Goal: Transaction & Acquisition: Purchase product/service

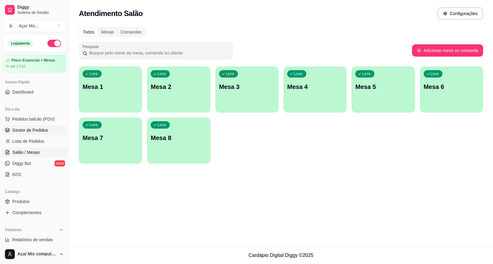
click at [41, 128] on span "Gestor de Pedidos" at bounding box center [30, 130] width 36 height 6
click at [108, 90] on p "Mesa 1" at bounding box center [110, 87] width 54 height 8
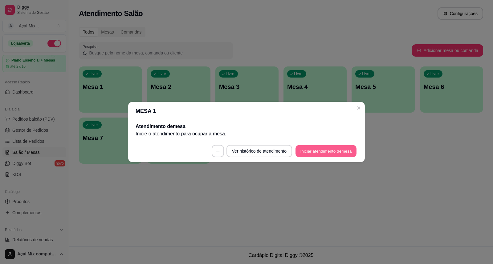
click at [312, 150] on button "Iniciar atendimento de mesa" at bounding box center [325, 151] width 61 height 12
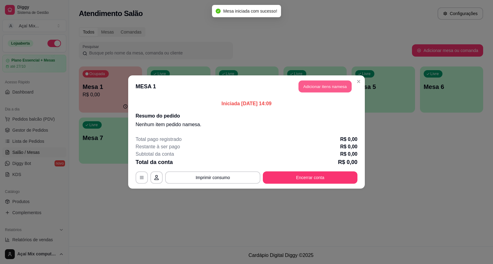
click at [316, 87] on button "Adicionar itens na mesa" at bounding box center [325, 87] width 53 height 12
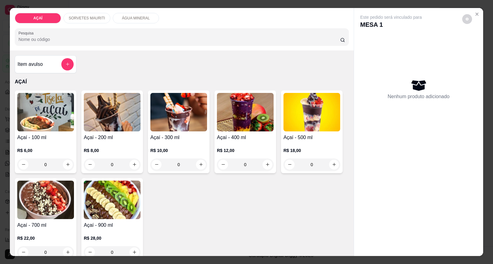
click at [62, 94] on img at bounding box center [45, 112] width 57 height 39
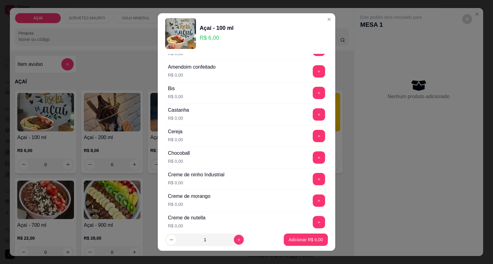
scroll to position [103, 0]
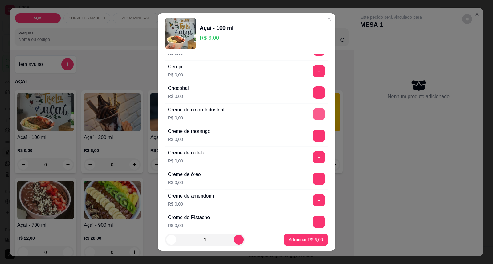
click at [313, 116] on button "+" at bounding box center [319, 114] width 12 height 12
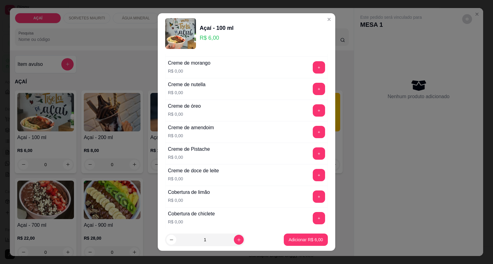
scroll to position [205, 0]
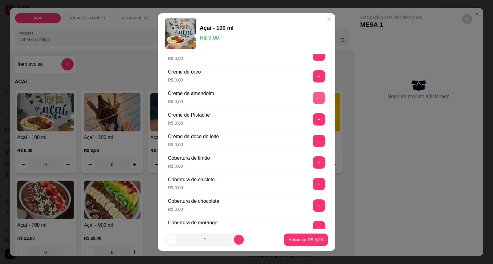
click at [313, 95] on button "+" at bounding box center [319, 98] width 12 height 12
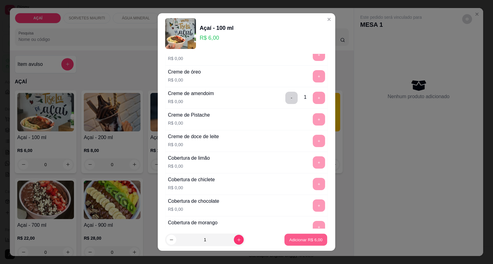
click at [294, 236] on button "Adicionar R$ 6,00" at bounding box center [305, 240] width 43 height 12
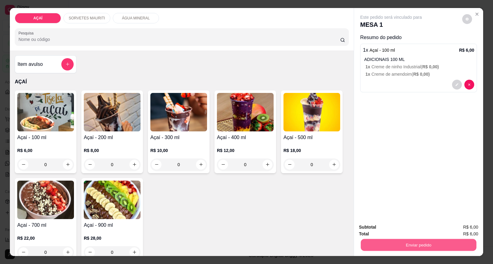
click at [370, 244] on button "Enviar pedido" at bounding box center [419, 245] width 116 height 12
click at [467, 229] on button "Enviar pedido" at bounding box center [462, 231] width 35 height 12
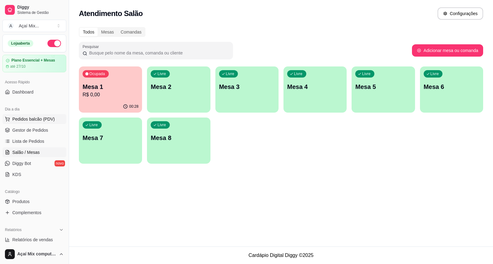
click at [37, 123] on button "Pedidos balcão (PDV)" at bounding box center [34, 119] width 64 height 10
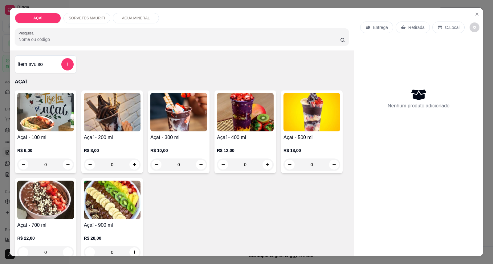
click at [46, 133] on div "Açaí - 100 ml R$ 6,00 0" at bounding box center [46, 132] width 62 height 83
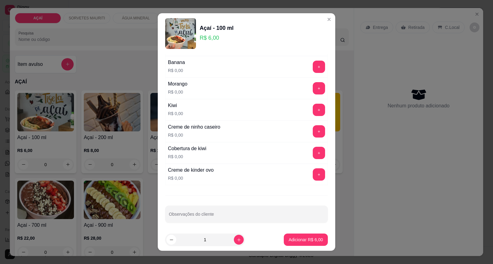
scroll to position [802, 0]
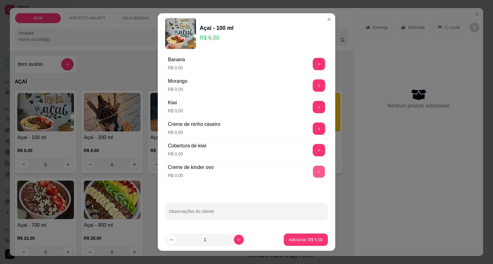
click at [313, 172] on button "+" at bounding box center [319, 172] width 12 height 12
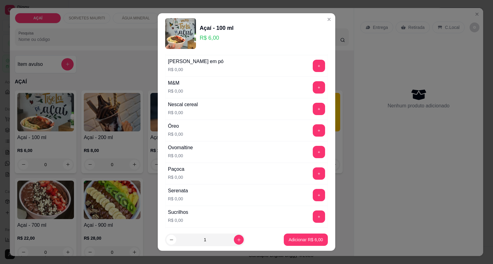
scroll to position [596, 0]
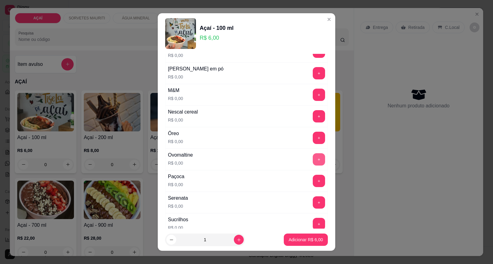
click at [313, 163] on button "+" at bounding box center [319, 159] width 12 height 12
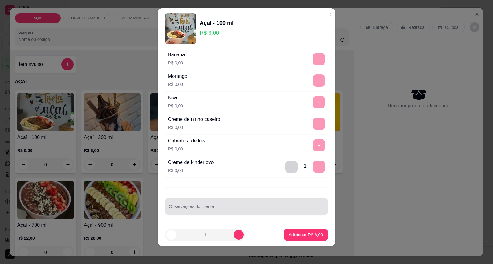
scroll to position [6, 0]
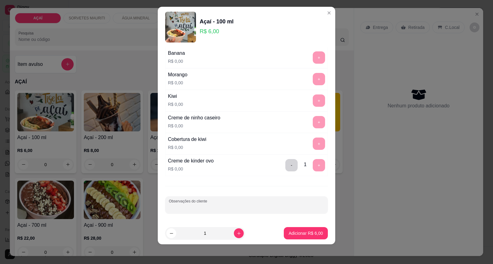
click at [216, 206] on input "Observações do cliente" at bounding box center [246, 208] width 155 height 6
click at [236, 206] on input "Observações do cliente" at bounding box center [246, 208] width 155 height 6
type input "cob chiclete"
click at [293, 233] on p "Adicionar R$ 6,00" at bounding box center [306, 233] width 34 height 6
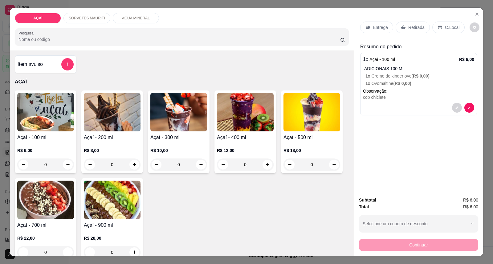
click at [33, 135] on h4 "Açaí - 100 ml" at bounding box center [45, 137] width 57 height 7
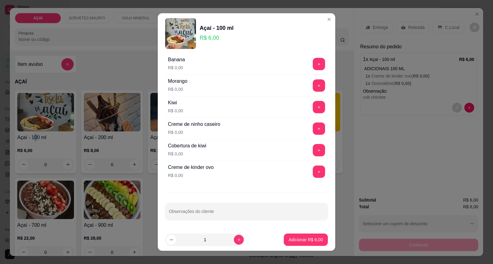
scroll to position [802, 0]
click at [313, 168] on button "+" at bounding box center [319, 172] width 12 height 12
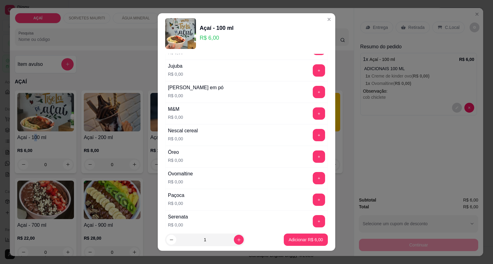
scroll to position [562, 0]
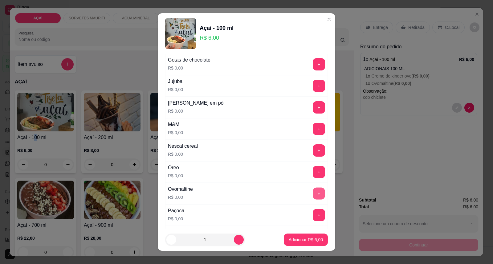
click at [313, 192] on button "+" at bounding box center [319, 194] width 12 height 12
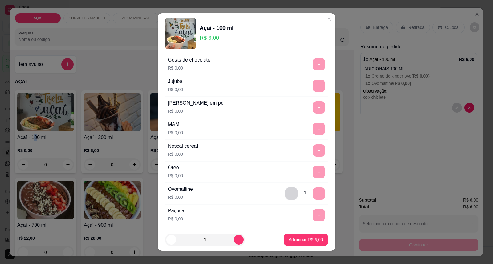
scroll to position [802, 0]
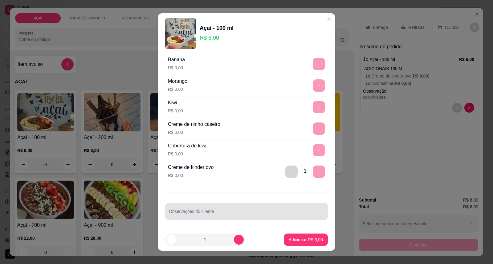
click at [290, 214] on input "Observações do cliente" at bounding box center [246, 214] width 155 height 6
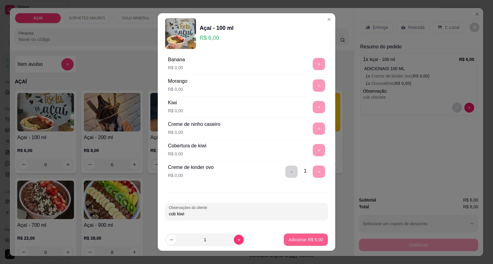
type input "cob kiwi"
click at [302, 238] on p "Adicionar R$ 6,00" at bounding box center [305, 240] width 33 height 6
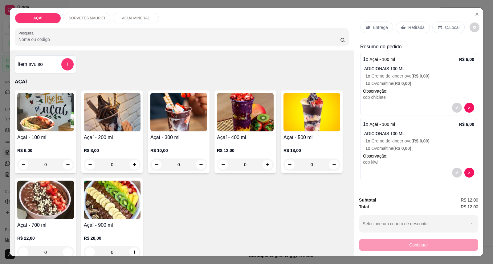
click at [47, 130] on img at bounding box center [45, 112] width 57 height 39
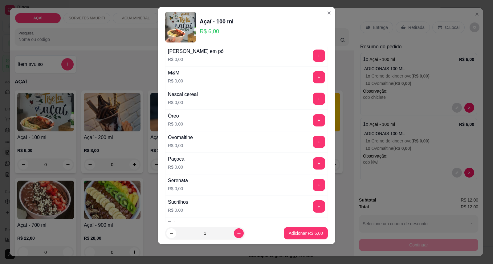
scroll to position [596, 0]
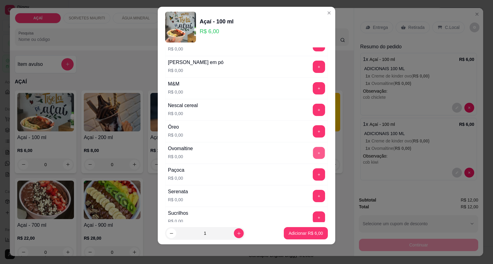
click at [313, 158] on button "+" at bounding box center [319, 153] width 12 height 12
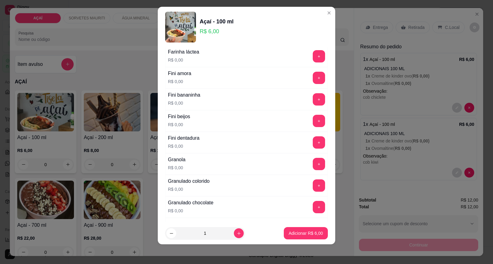
scroll to position [357, 0]
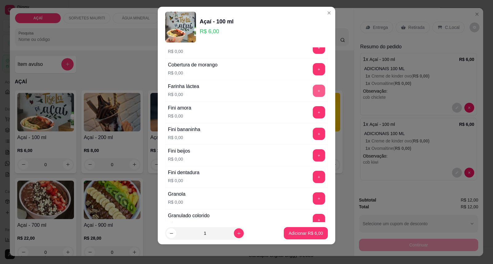
click at [313, 92] on button "+" at bounding box center [319, 91] width 12 height 12
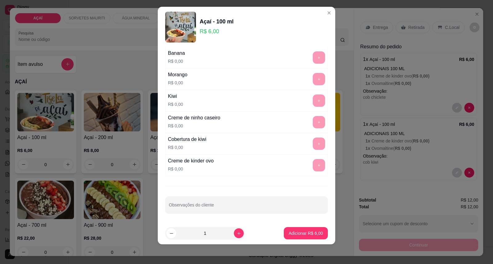
scroll to position [802, 0]
click at [240, 194] on div "ADICIONAIS 100 ML Escolha até 2 opções Completo Amendoim triturado R$ 0,00 + Am…" at bounding box center [246, 134] width 177 height 175
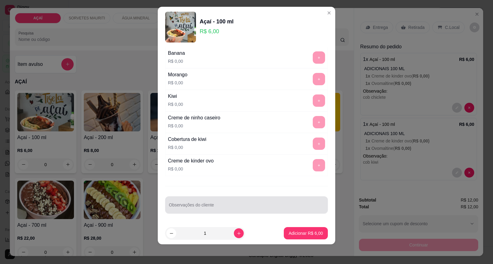
click at [238, 206] on input "Observações do cliente" at bounding box center [246, 208] width 155 height 6
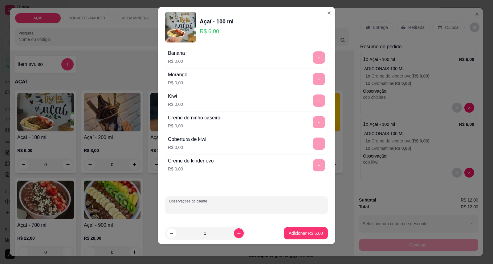
drag, startPoint x: 224, startPoint y: 205, endPoint x: 227, endPoint y: 204, distance: 3.6
click at [227, 204] on div at bounding box center [246, 205] width 155 height 12
type input "kiwi"
click at [303, 236] on p "Adicionar R$ 6,00" at bounding box center [305, 233] width 33 height 6
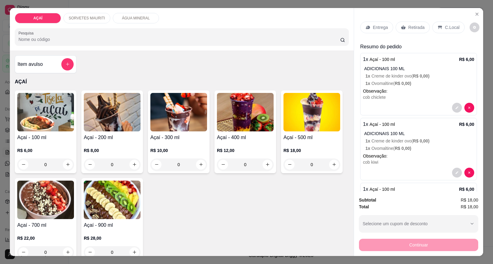
click at [374, 29] on p "Entrega" at bounding box center [380, 27] width 15 height 6
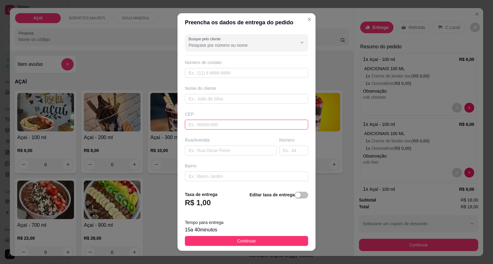
click at [204, 128] on input "text" at bounding box center [246, 125] width 123 height 10
type input "575200000"
type input "8886-6886"
drag, startPoint x: 225, startPoint y: 98, endPoint x: 189, endPoint y: 78, distance: 41.4
click at [225, 98] on input "text" at bounding box center [246, 99] width 123 height 10
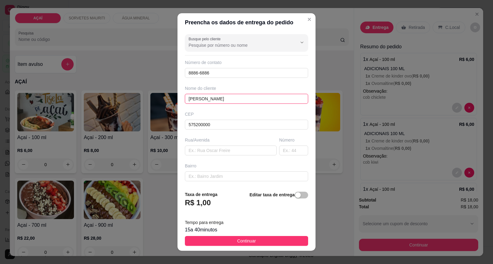
scroll to position [53, 0]
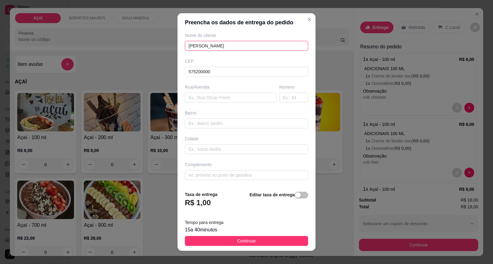
type input "Alícia Carollyne"
type input "Em frente a casa de purunga"
type input "Rua elesbão Barbosa de Carvalho"
click at [281, 100] on input "text" at bounding box center [293, 98] width 29 height 10
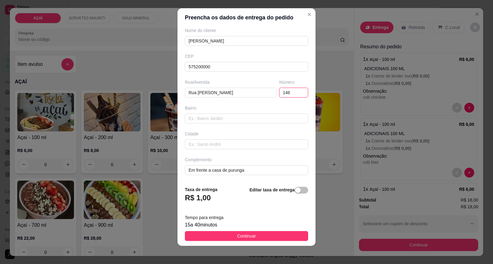
scroll to position [6, 0]
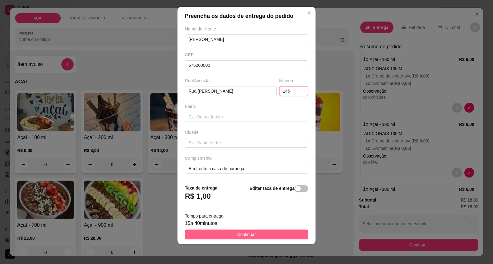
type input "146"
click at [257, 233] on button "Continuar" at bounding box center [246, 235] width 123 height 10
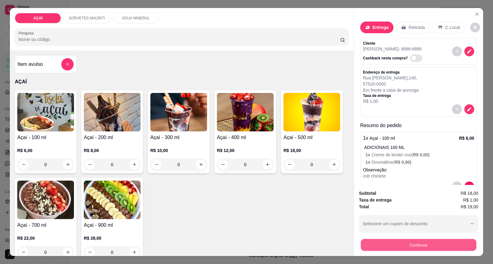
click at [436, 239] on button "Continuar" at bounding box center [419, 245] width 116 height 12
click at [400, 248] on button "Continuar" at bounding box center [418, 245] width 119 height 12
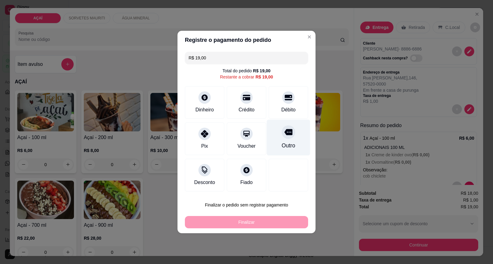
click at [291, 144] on div "Outro" at bounding box center [289, 146] width 14 height 8
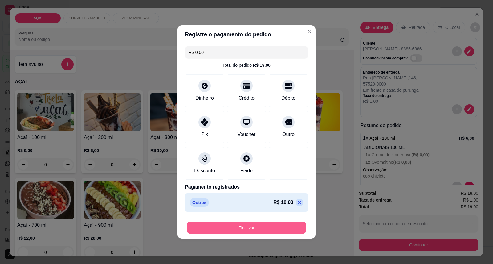
click at [277, 226] on button "Finalizar" at bounding box center [247, 228] width 120 height 12
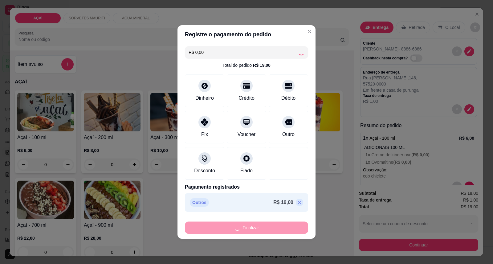
type input "-R$ 19,00"
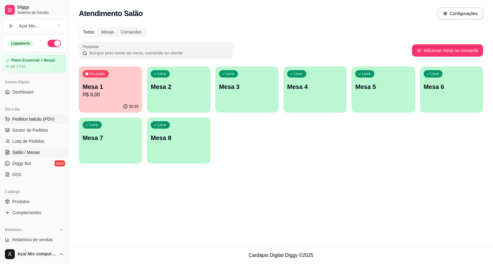
click at [27, 117] on span "Pedidos balcão (PDV)" at bounding box center [33, 119] width 43 height 6
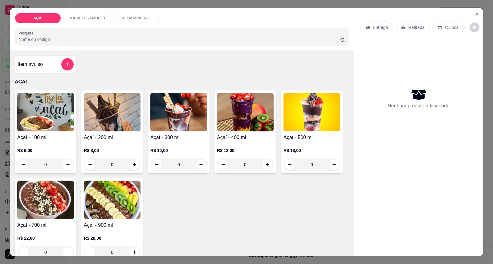
click at [112, 140] on h4 "Açaí - 200 ml" at bounding box center [112, 137] width 57 height 7
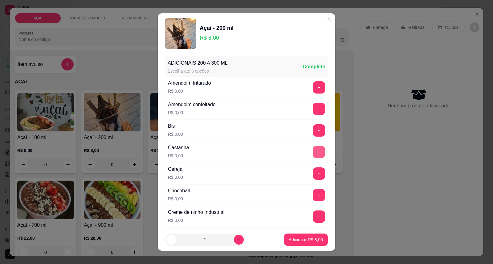
click at [313, 152] on button "+" at bounding box center [319, 152] width 12 height 12
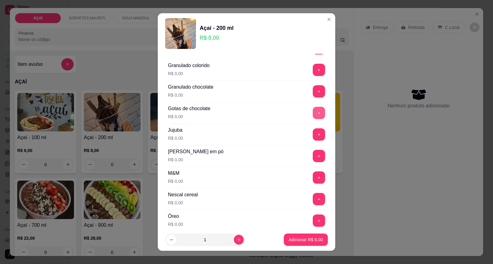
scroll to position [547, 0]
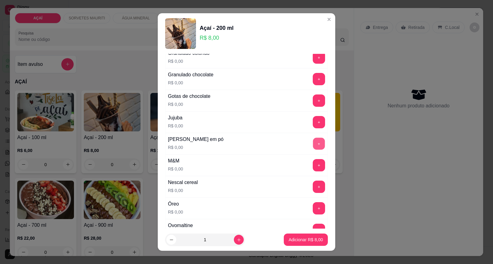
click at [313, 150] on button "+" at bounding box center [319, 144] width 12 height 12
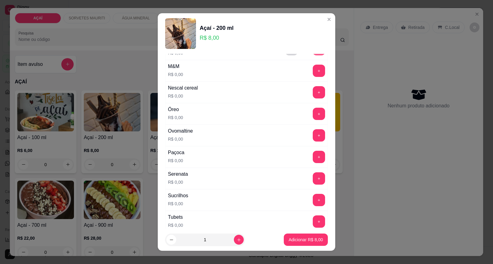
scroll to position [650, 0]
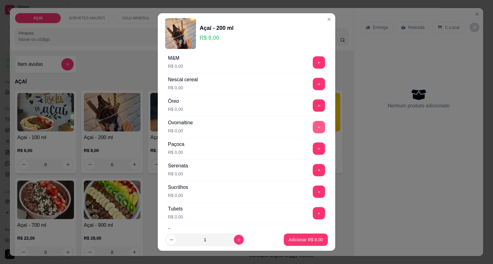
click at [313, 128] on button "+" at bounding box center [319, 127] width 12 height 12
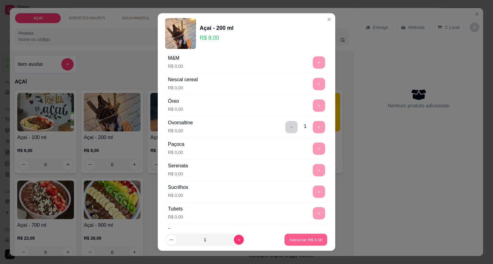
click at [293, 237] on button "Adicionar R$ 8,00" at bounding box center [305, 240] width 43 height 12
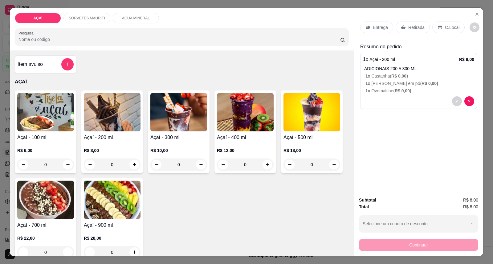
click at [107, 130] on img at bounding box center [112, 112] width 57 height 39
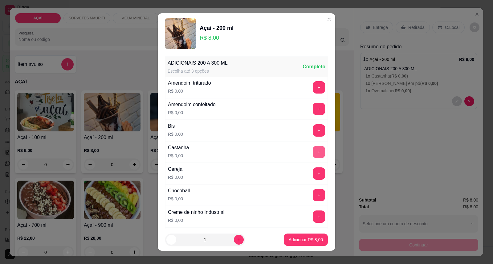
click at [313, 153] on button "+" at bounding box center [319, 152] width 12 height 12
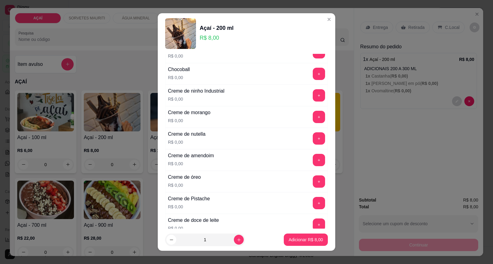
scroll to position [137, 0]
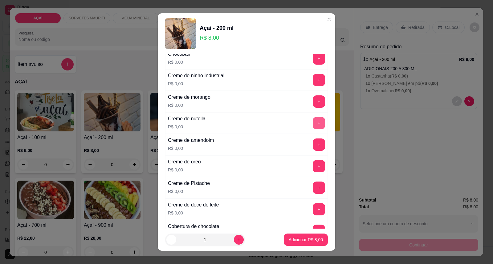
click at [313, 119] on button "+" at bounding box center [319, 123] width 12 height 12
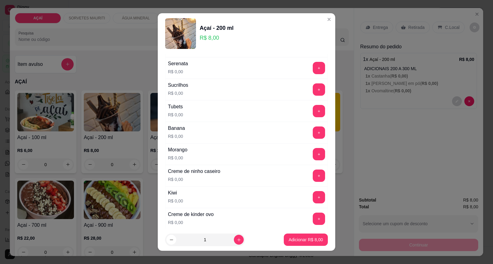
scroll to position [753, 0]
click at [313, 157] on button "+" at bounding box center [319, 154] width 12 height 12
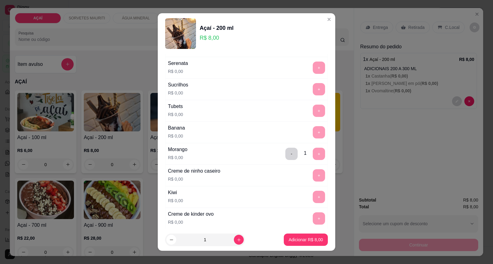
click at [297, 247] on footer "1 Adicionar R$ 8,00" at bounding box center [246, 240] width 177 height 22
click at [313, 233] on footer "1 Adicionar R$ 8,00" at bounding box center [246, 240] width 177 height 22
click at [311, 242] on p "Adicionar R$ 8,00" at bounding box center [306, 240] width 34 height 6
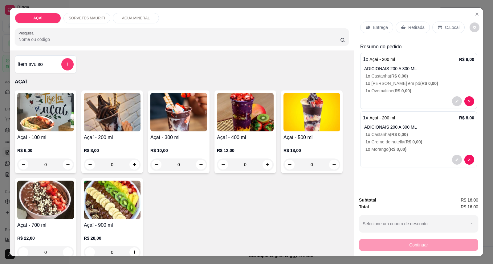
click at [381, 32] on div "Entrega" at bounding box center [376, 28] width 33 height 12
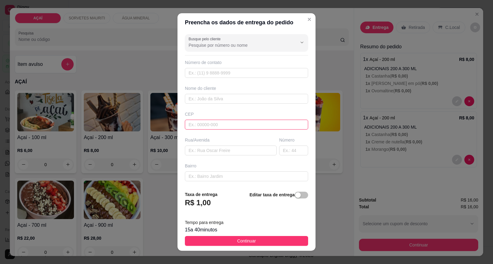
click at [263, 127] on input "text" at bounding box center [246, 125] width 123 height 10
type input "57520000"
type input "Maravilha"
type input "575200000000"
click at [187, 71] on input "8130-4265" at bounding box center [246, 73] width 123 height 10
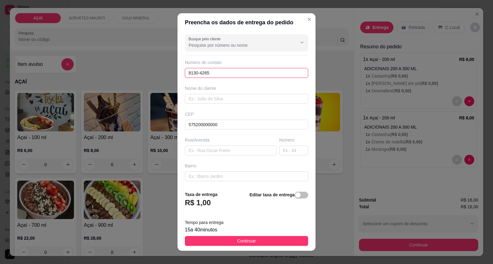
click at [187, 71] on input "8130-4265" at bounding box center [246, 73] width 123 height 10
click at [186, 72] on input "8130-4265" at bounding box center [246, 73] width 123 height 10
type input "98130-4265"
click at [248, 97] on input "text" at bounding box center [246, 99] width 123 height 10
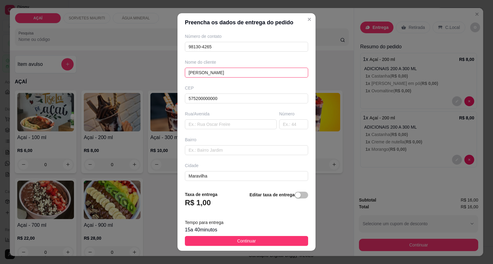
scroll to position [53, 0]
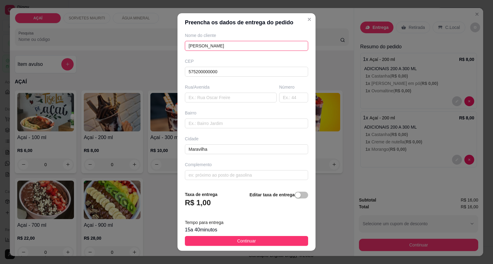
type input "ana viera"
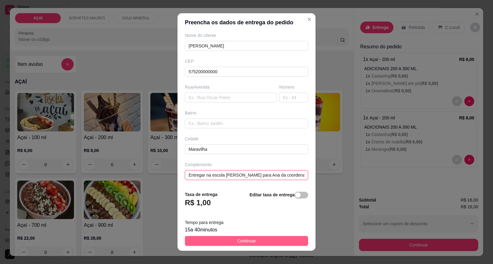
type input "Entregar na escola José Rodrigues para Ana da coordenação"
click at [237, 242] on span "Continuar" at bounding box center [246, 241] width 19 height 7
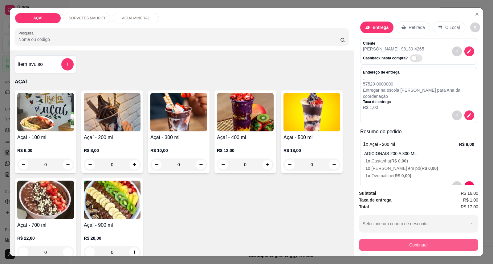
click at [370, 244] on button "Continuar" at bounding box center [418, 245] width 119 height 12
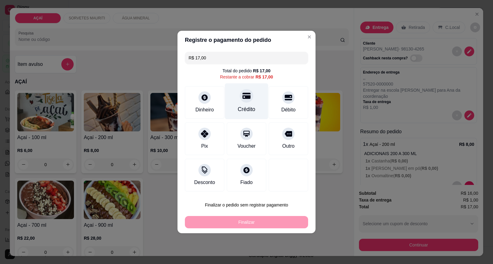
click at [258, 106] on div "Crédito" at bounding box center [246, 101] width 43 height 36
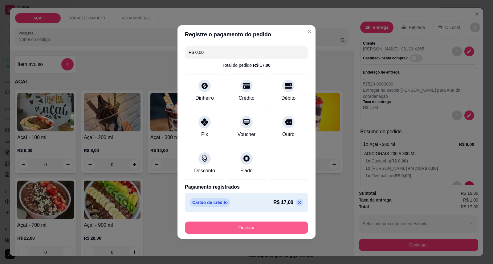
click at [258, 227] on button "Finalizar" at bounding box center [246, 228] width 123 height 12
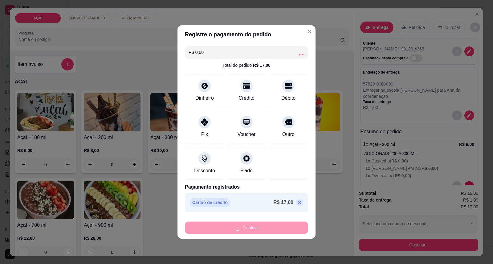
type input "-R$ 17,00"
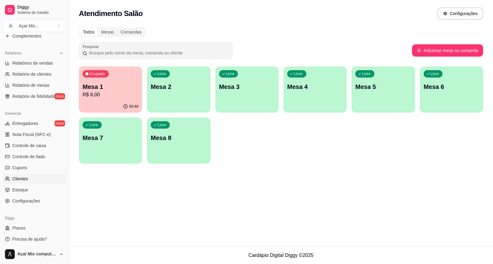
scroll to position [179, 0]
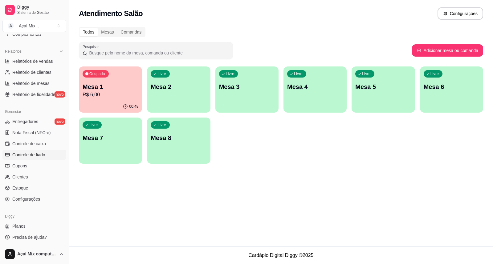
click at [42, 152] on span "Controle de fiado" at bounding box center [28, 155] width 33 height 6
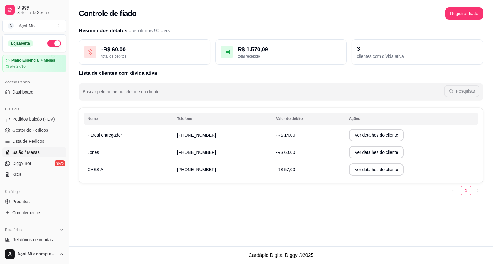
click at [43, 148] on link "Salão / Mesas" at bounding box center [34, 153] width 64 height 10
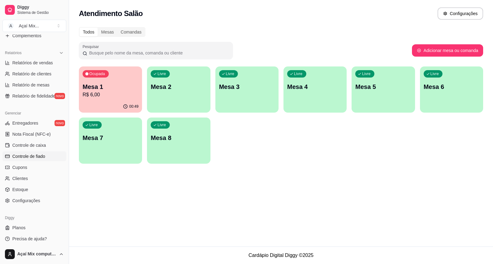
scroll to position [179, 0]
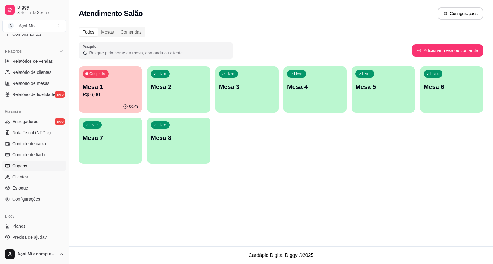
drag, startPoint x: 32, startPoint y: 157, endPoint x: 58, endPoint y: 166, distance: 27.8
click at [32, 157] on span "Controle de fiado" at bounding box center [28, 155] width 33 height 6
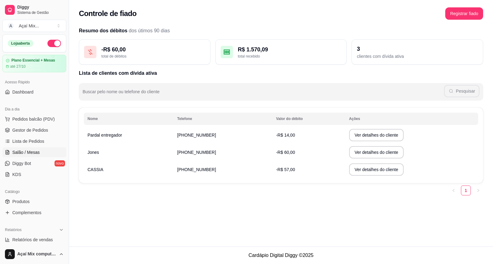
click at [40, 155] on link "Salão / Mesas" at bounding box center [34, 153] width 64 height 10
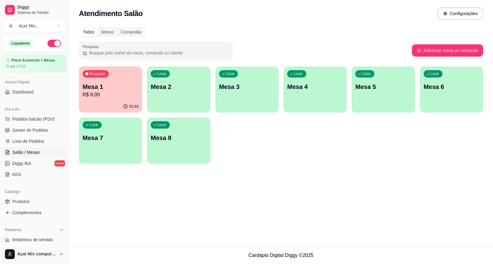
click at [186, 93] on div "Livre Mesa 2" at bounding box center [178, 86] width 63 height 39
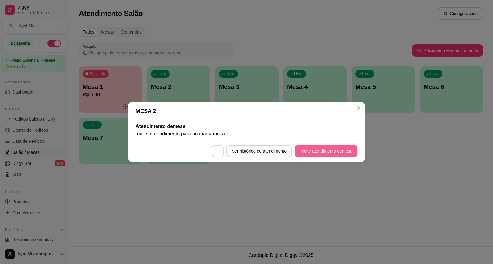
click at [347, 149] on button "Iniciar atendimento de mesa" at bounding box center [326, 151] width 63 height 12
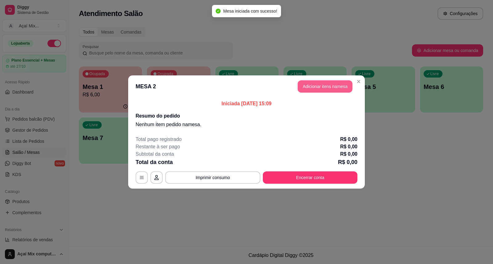
click at [333, 90] on button "Adicionar itens na mesa" at bounding box center [325, 86] width 55 height 12
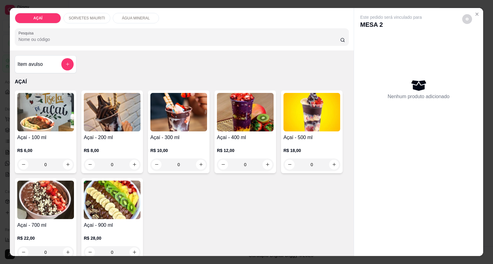
click at [175, 143] on div "R$ 10,00 0" at bounding box center [178, 156] width 57 height 30
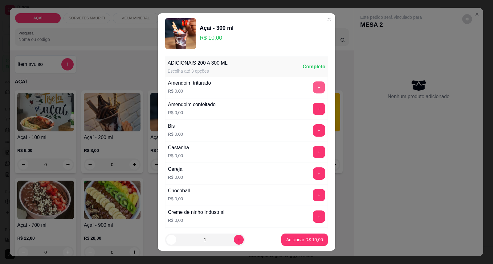
click at [313, 90] on button "+" at bounding box center [319, 88] width 12 height 12
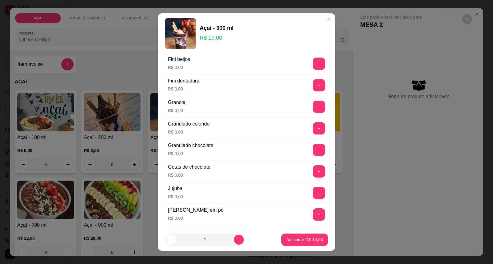
scroll to position [479, 0]
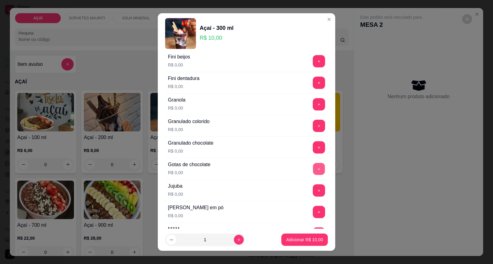
click at [313, 169] on button "+" at bounding box center [319, 169] width 12 height 12
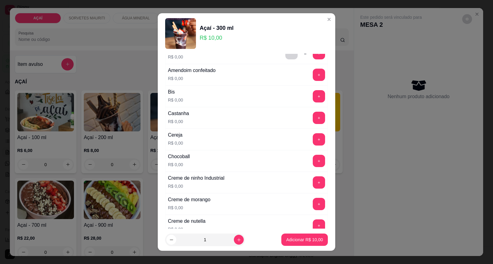
scroll to position [0, 0]
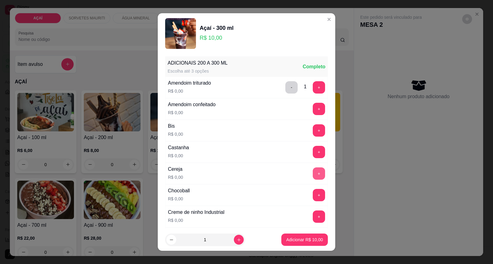
click at [313, 172] on button "+" at bounding box center [319, 174] width 12 height 12
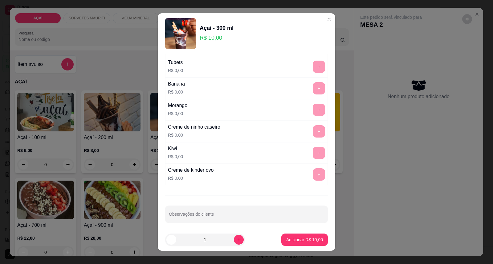
scroll to position [802, 0]
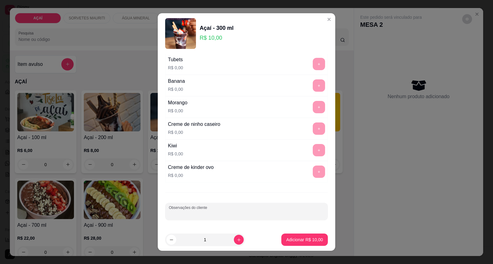
click at [241, 215] on input "Observações do cliente" at bounding box center [246, 214] width 155 height 6
type input "cob morango"
click at [289, 234] on footer "1 Adicionar R$ 10,00" at bounding box center [246, 240] width 177 height 22
click at [290, 236] on button "Adicionar R$ 10,00" at bounding box center [304, 240] width 45 height 12
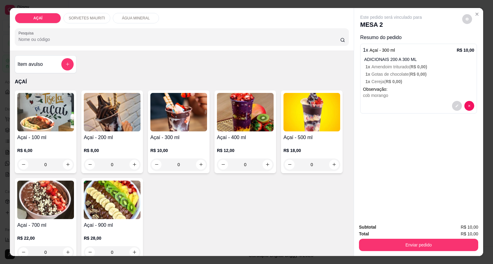
click at [129, 133] on div "Açaí - 200 ml R$ 8,00 0" at bounding box center [112, 132] width 62 height 83
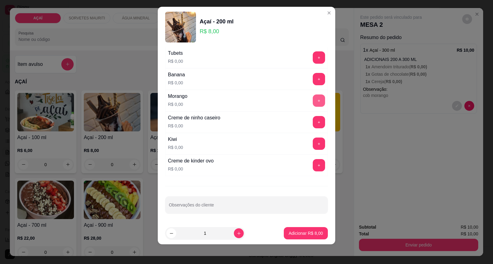
click at [313, 98] on button "+" at bounding box center [319, 101] width 12 height 12
click at [313, 77] on button "+" at bounding box center [319, 79] width 12 height 12
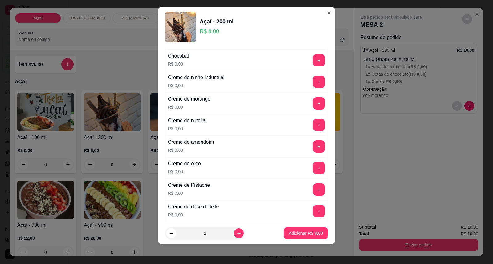
scroll to position [117, 0]
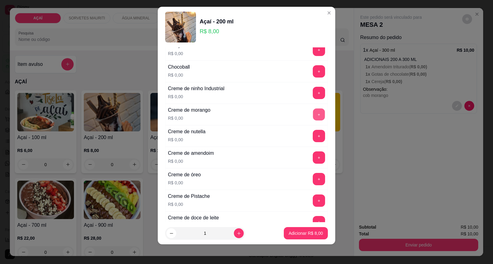
click at [313, 116] on button "+" at bounding box center [319, 115] width 12 height 12
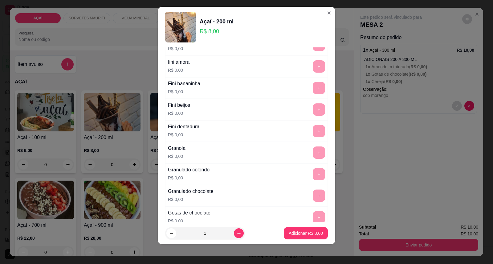
scroll to position [460, 0]
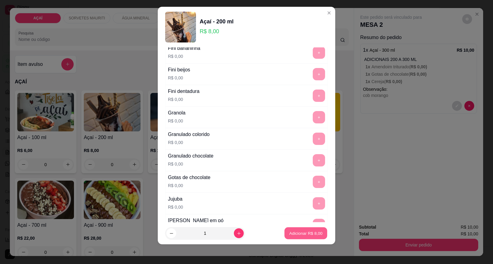
click at [300, 231] on p "Adicionar R$ 8,00" at bounding box center [305, 233] width 33 height 6
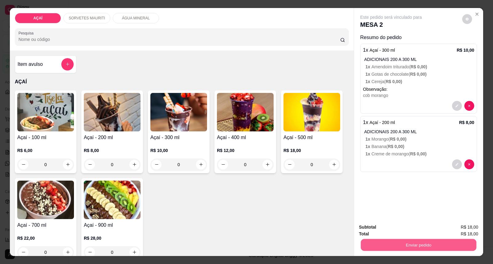
click at [420, 248] on button "Enviar pedido" at bounding box center [419, 245] width 116 height 12
click at [461, 232] on button "Enviar pedido" at bounding box center [462, 230] width 34 height 11
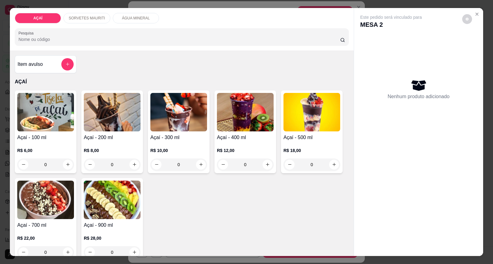
click at [231, 132] on div "Açaí - 400 ml R$ 12,00 0" at bounding box center [245, 132] width 62 height 83
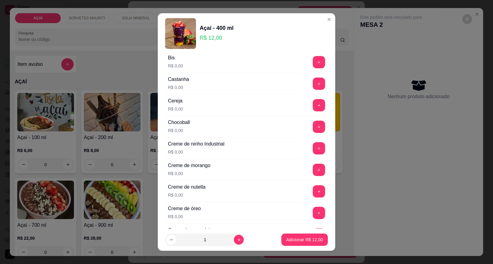
scroll to position [137, 0]
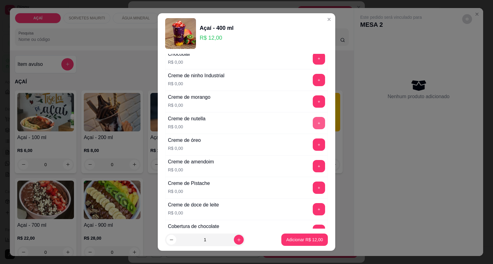
click at [313, 127] on button "+" at bounding box center [319, 123] width 12 height 12
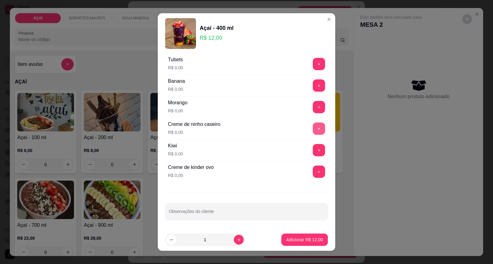
scroll to position [802, 0]
click at [313, 128] on button "+" at bounding box center [319, 129] width 12 height 12
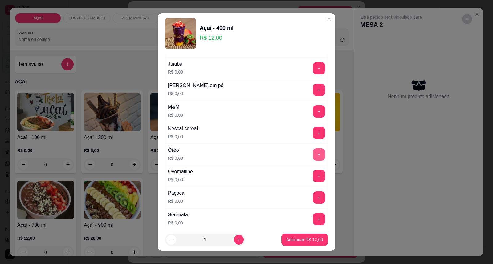
scroll to position [562, 0]
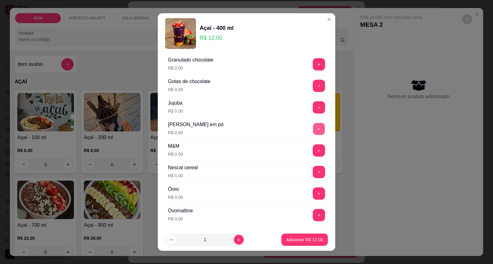
click at [313, 133] on button "+" at bounding box center [319, 129] width 12 height 12
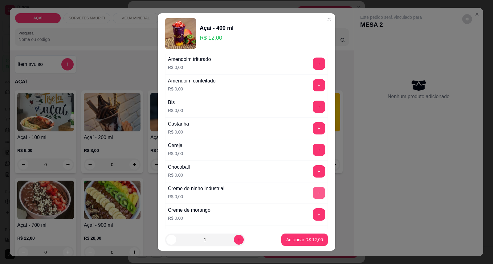
scroll to position [14, 0]
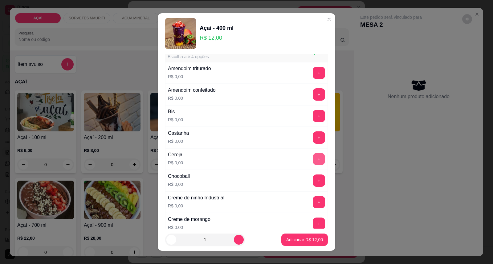
click at [313, 158] on button "+" at bounding box center [319, 159] width 12 height 12
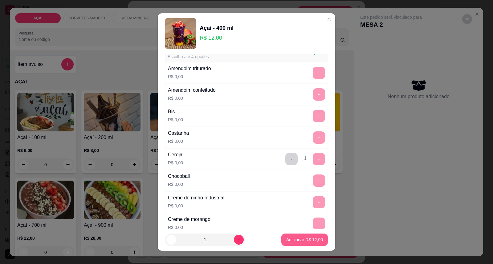
click at [296, 240] on p "Adicionar R$ 12,00" at bounding box center [304, 240] width 37 height 6
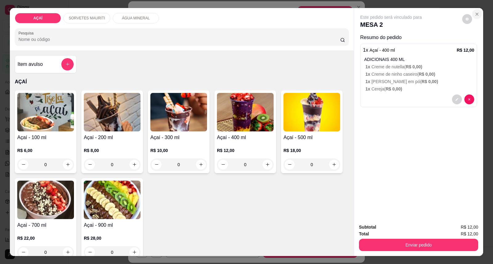
click at [474, 12] on icon "Close" at bounding box center [476, 14] width 5 height 5
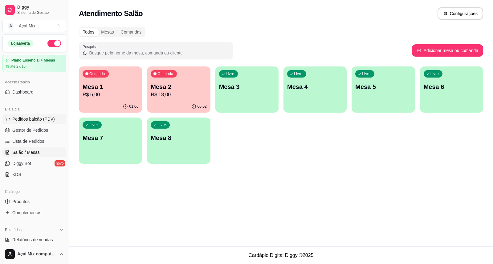
click at [22, 120] on span "Pedidos balcão (PDV)" at bounding box center [33, 119] width 43 height 6
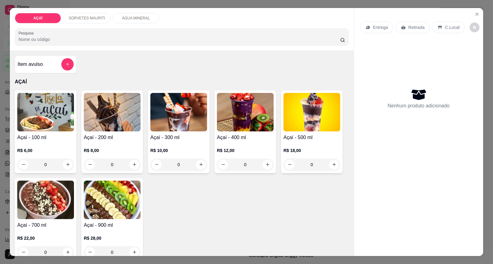
click at [247, 141] on div "R$ 12,00 0" at bounding box center [245, 156] width 57 height 30
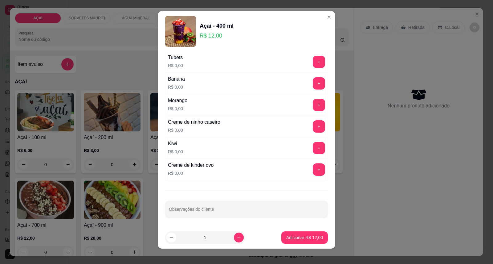
scroll to position [6, 0]
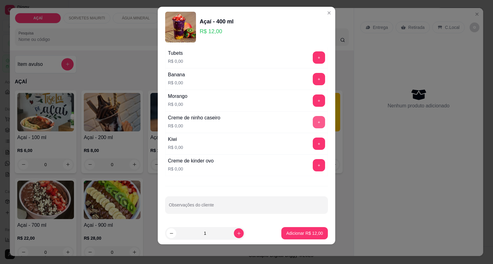
click at [313, 123] on button "+" at bounding box center [319, 122] width 12 height 12
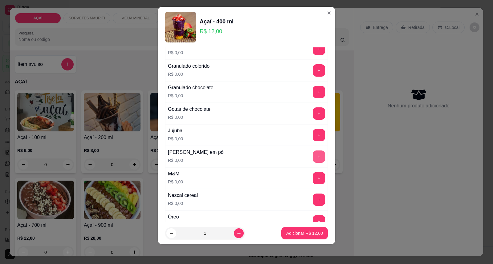
click at [313, 157] on button "+" at bounding box center [319, 157] width 12 height 12
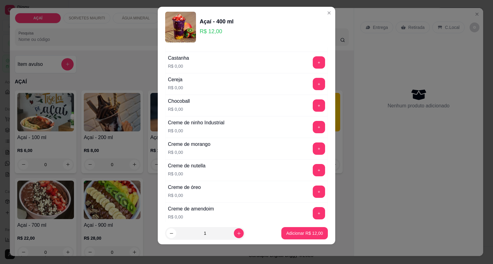
scroll to position [49, 0]
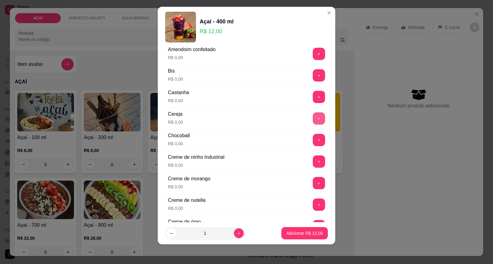
click at [313, 114] on button "+" at bounding box center [319, 118] width 12 height 12
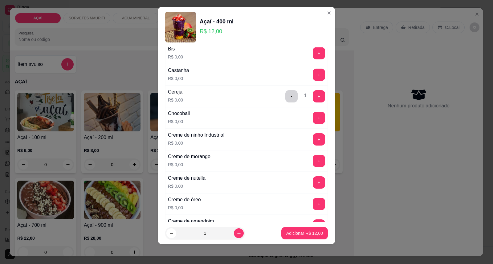
scroll to position [83, 0]
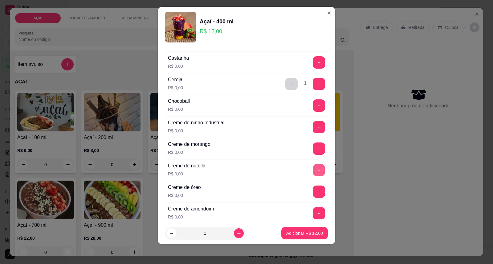
click at [313, 173] on button "+" at bounding box center [319, 171] width 12 height 12
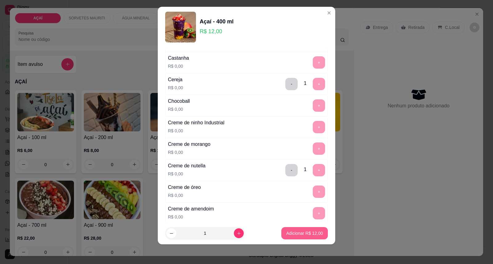
click at [288, 235] on p "Adicionar R$ 12,00" at bounding box center [304, 233] width 37 height 6
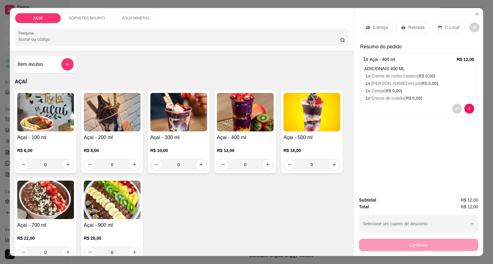
click at [381, 25] on p "Entrega" at bounding box center [380, 27] width 15 height 6
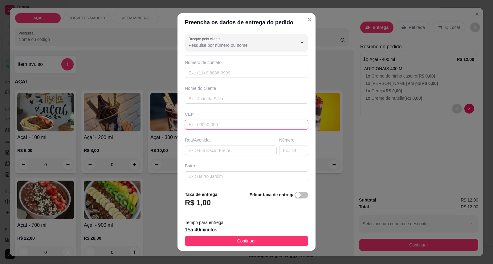
click at [208, 124] on input "text" at bounding box center [246, 125] width 123 height 10
type input "57520000"
type input "Maravilha"
type input "5752000000"
type input "~Ana Dionizio"
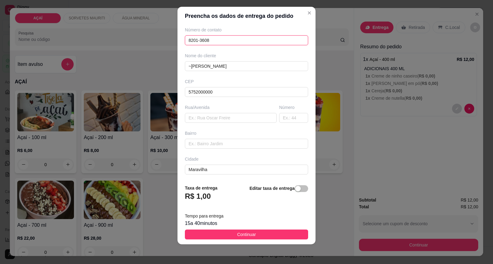
scroll to position [53, 0]
type input "8201-3608"
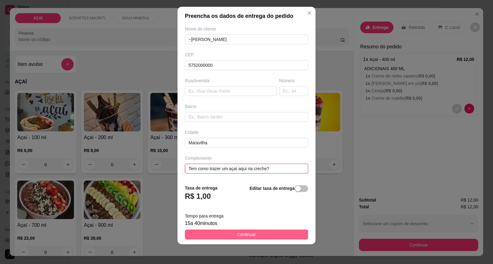
type input "Tem como trazer um açaí aqui na creche?"
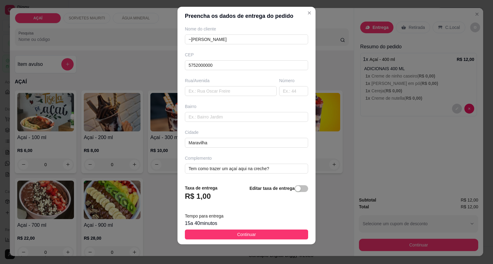
click at [210, 235] on button "Continuar" at bounding box center [246, 235] width 123 height 10
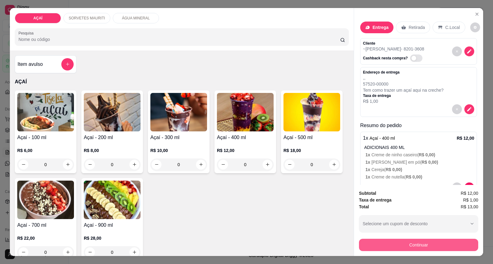
click at [373, 243] on button "Continuar" at bounding box center [418, 245] width 119 height 12
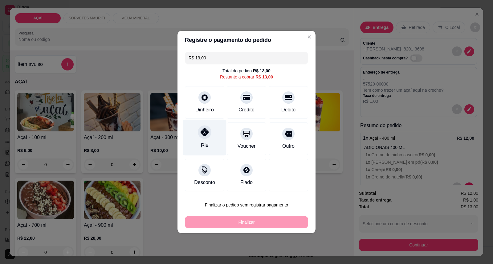
click at [203, 148] on div "Pix" at bounding box center [204, 146] width 7 height 8
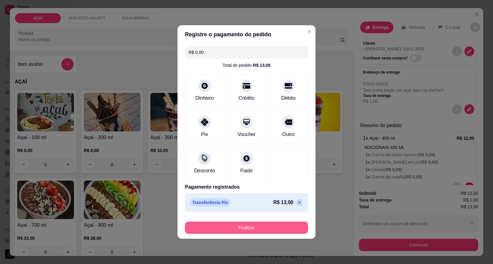
click at [250, 224] on button "Finalizar" at bounding box center [246, 228] width 123 height 12
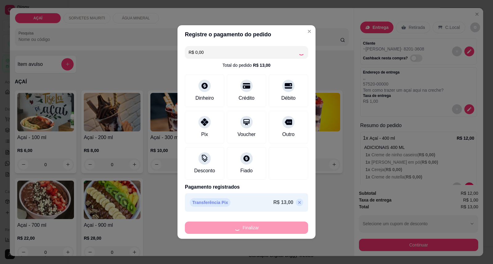
type input "-R$ 13,00"
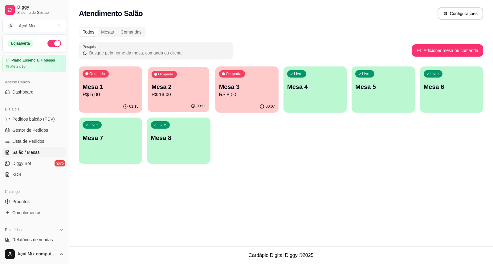
click at [185, 101] on div "00:11" at bounding box center [178, 106] width 61 height 12
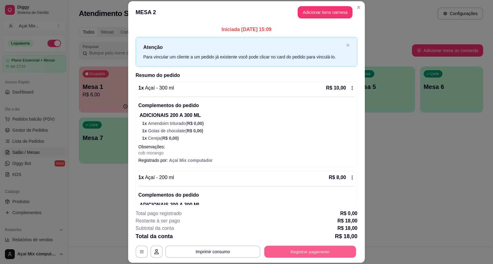
click at [329, 251] on button "Registrar pagamento" at bounding box center [310, 252] width 92 height 12
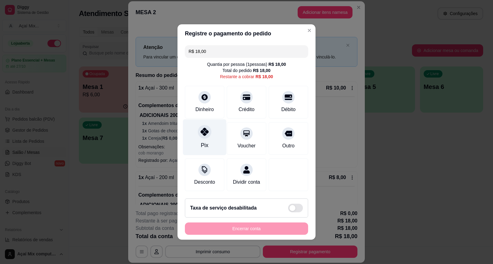
click at [212, 136] on div "Pix" at bounding box center [204, 138] width 43 height 36
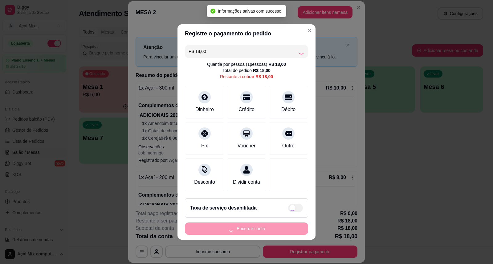
type input "R$ 0,00"
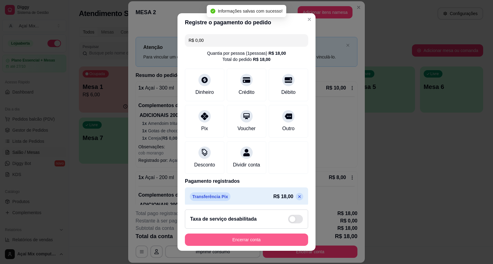
click at [275, 241] on button "Encerrar conta" at bounding box center [246, 240] width 123 height 12
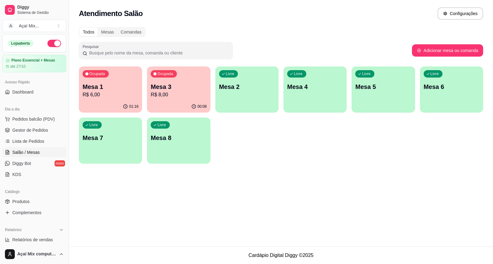
click at [187, 80] on div "Ocupada Mesa 3 R$ 8,00" at bounding box center [178, 84] width 63 height 34
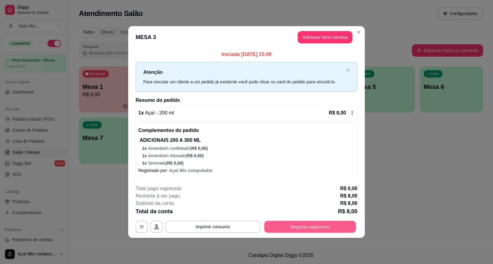
click at [295, 227] on button "Registrar pagamento" at bounding box center [310, 227] width 92 height 12
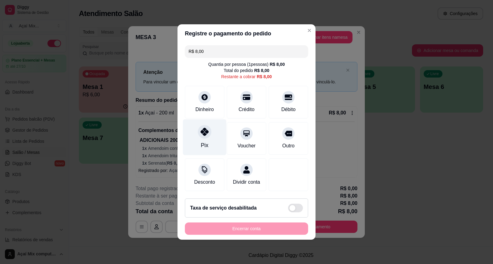
click at [209, 125] on div at bounding box center [205, 132] width 14 height 14
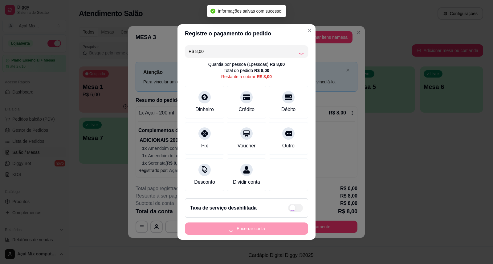
type input "R$ 0,00"
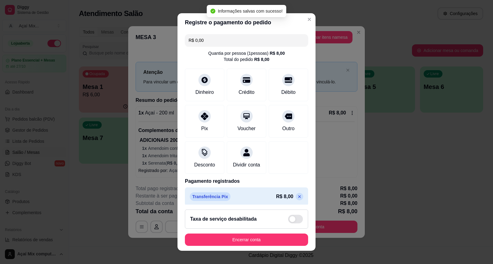
click at [220, 231] on footer "Taxa de serviço desabilitada Encerrar conta" at bounding box center [246, 228] width 138 height 46
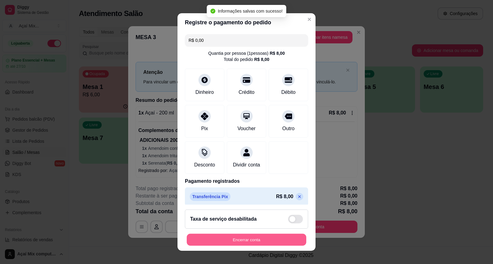
click at [219, 237] on button "Encerrar conta" at bounding box center [247, 240] width 120 height 12
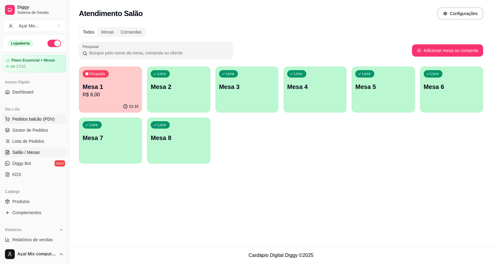
click at [44, 122] on span "Pedidos balcão (PDV)" at bounding box center [33, 119] width 43 height 6
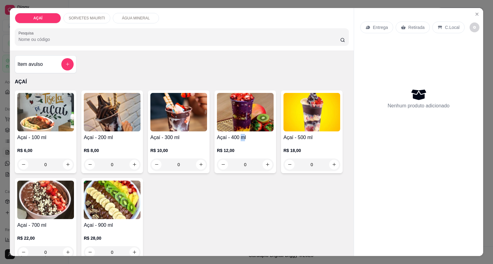
click at [242, 136] on h4 "Açaí - 400 ml" at bounding box center [245, 137] width 57 height 7
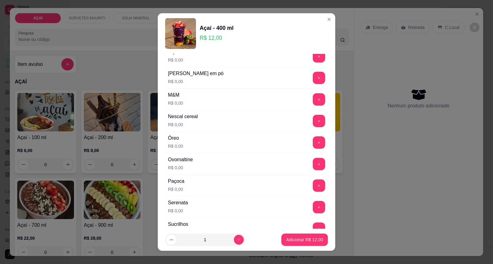
scroll to position [616, 0]
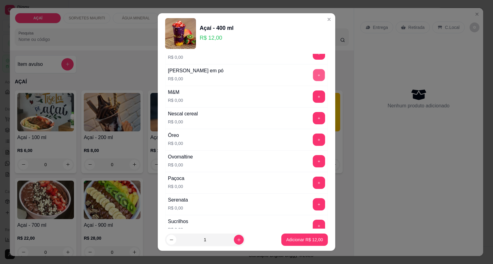
click at [313, 76] on button "+" at bounding box center [319, 75] width 12 height 12
click at [313, 165] on button "+" at bounding box center [319, 162] width 12 height 12
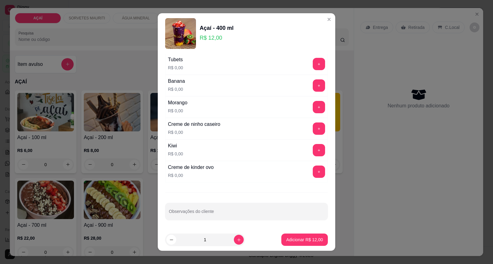
scroll to position [802, 0]
click at [313, 130] on button "+" at bounding box center [319, 129] width 12 height 12
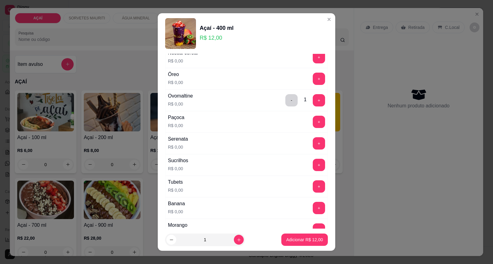
scroll to position [665, 0]
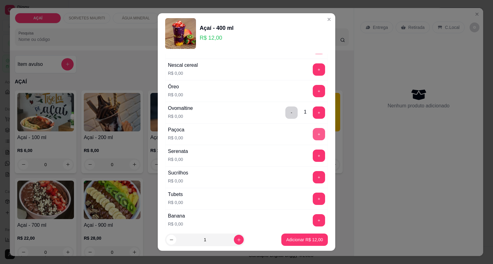
click at [313, 140] on button "+" at bounding box center [319, 134] width 12 height 12
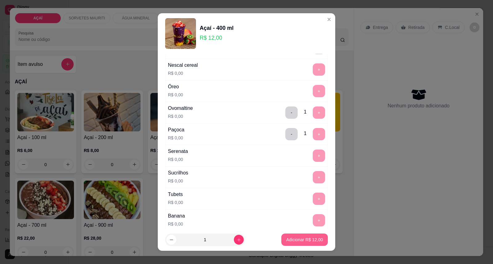
click at [290, 242] on p "Adicionar R$ 12,00" at bounding box center [304, 240] width 37 height 6
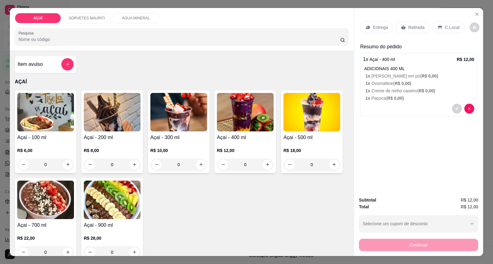
click at [379, 33] on div "Entrega" at bounding box center [376, 28] width 33 height 12
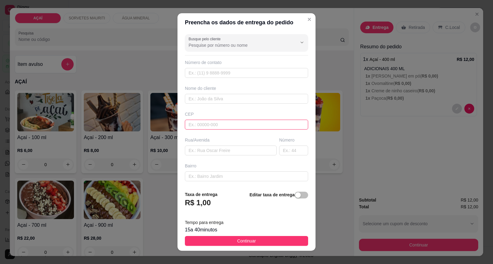
click at [238, 120] on input "text" at bounding box center [246, 125] width 123 height 10
type input "57520000"
type input "Maravilha"
type input "575200000000"
type input "8130-3973"
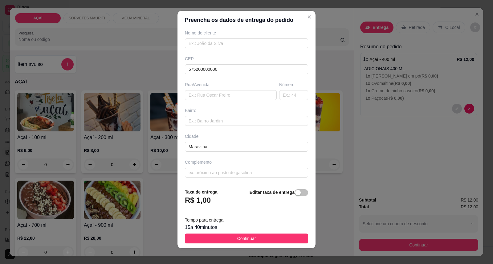
scroll to position [6, 0]
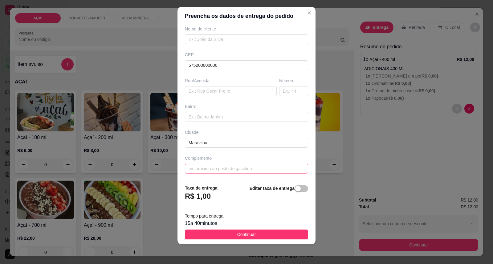
type input "8130-3973"
click at [253, 170] on input "text" at bounding box center [246, 169] width 123 height 10
type input "casa de nathanael"
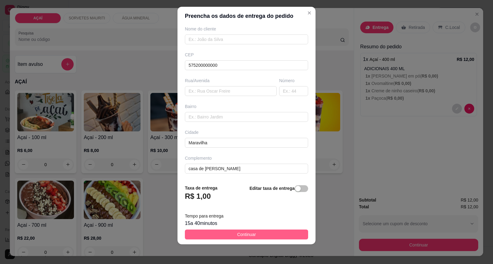
click at [277, 230] on footer "Taxa de entrega R$ 1,00 Editar taxa de entrega Tempo para entrega 15 a 40 minut…" at bounding box center [246, 212] width 138 height 65
click at [295, 232] on button "Continuar" at bounding box center [246, 235] width 123 height 10
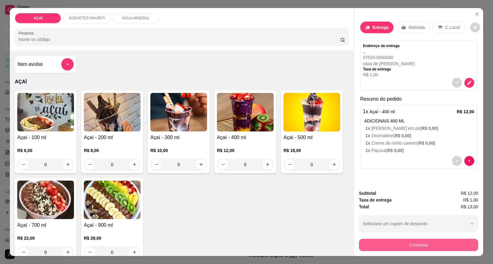
click at [427, 247] on button "Continuar" at bounding box center [418, 245] width 119 height 12
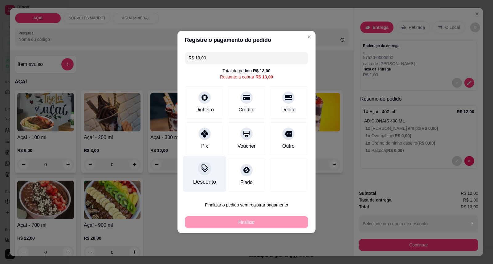
drag, startPoint x: 204, startPoint y: 147, endPoint x: 220, endPoint y: 157, distance: 18.7
click at [210, 150] on div "Pix" at bounding box center [204, 139] width 39 height 33
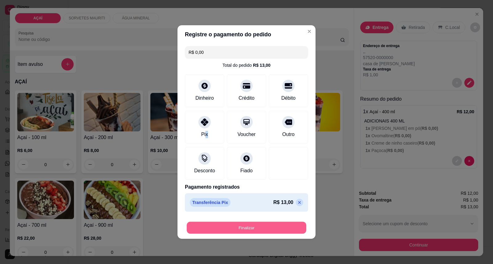
click at [273, 230] on button "Finalizar" at bounding box center [247, 228] width 120 height 12
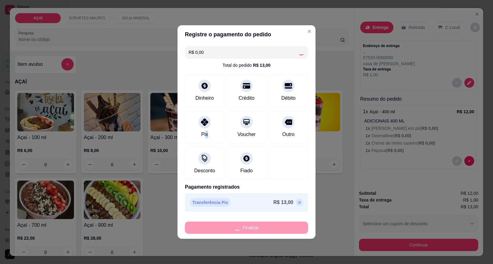
type input "-R$ 13,00"
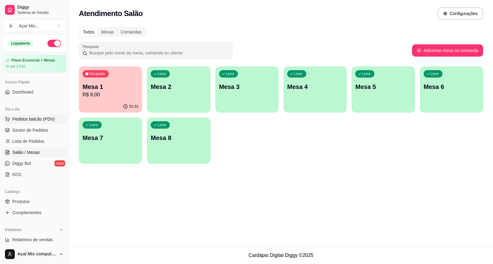
click at [33, 117] on span "Pedidos balcão (PDV)" at bounding box center [33, 119] width 43 height 6
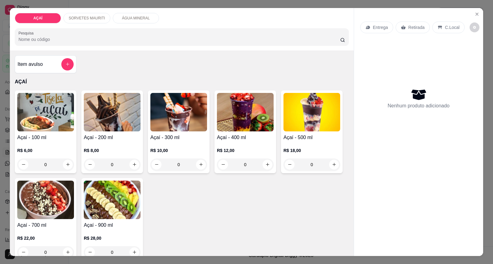
click at [183, 135] on h4 "Açaí - 300 ml" at bounding box center [178, 137] width 57 height 7
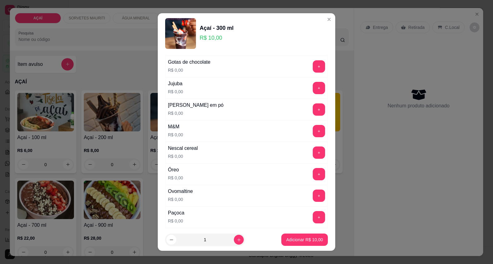
scroll to position [547, 0]
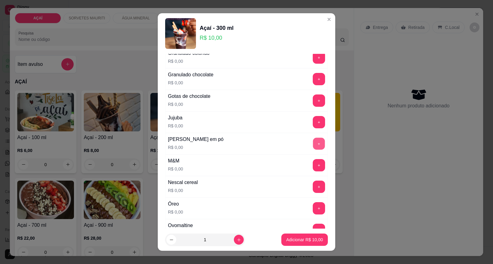
click at [313, 149] on button "+" at bounding box center [319, 144] width 12 height 12
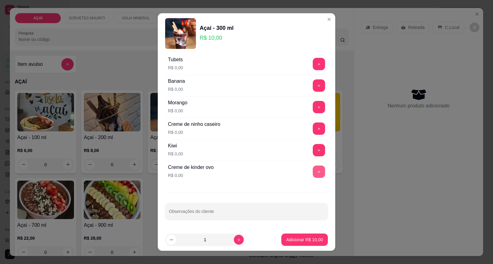
scroll to position [802, 0]
click at [313, 125] on button "+" at bounding box center [319, 129] width 12 height 12
click at [313, 109] on button "+" at bounding box center [319, 107] width 12 height 12
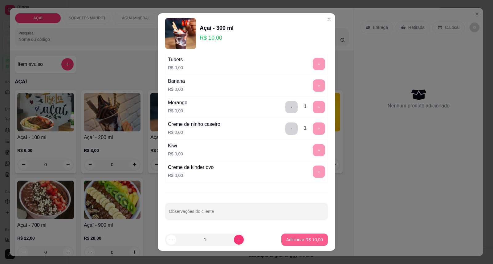
click at [290, 236] on button "Adicionar R$ 10,00" at bounding box center [304, 240] width 47 height 12
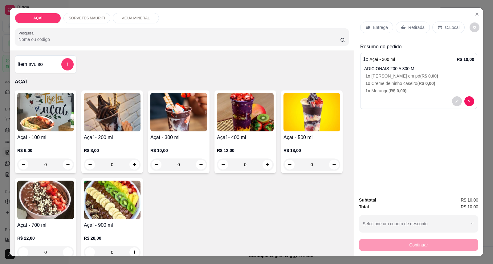
click at [370, 29] on div "Entrega" at bounding box center [376, 28] width 33 height 12
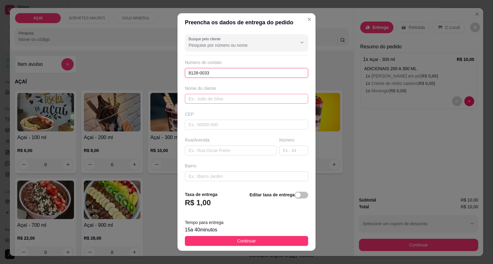
type input "8128-0033"
click at [230, 103] on input "text" at bounding box center [246, 99] width 123 height 10
type input "elis"
click at [244, 121] on input "text" at bounding box center [246, 125] width 123 height 10
type input "57520000"
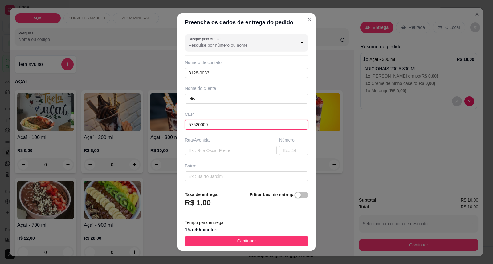
type input "Maravilha"
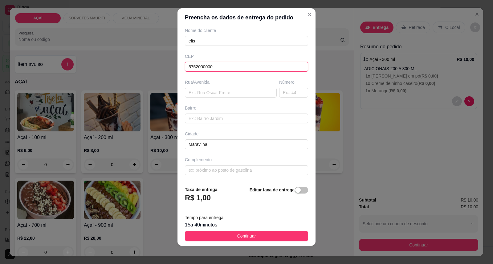
scroll to position [6, 0]
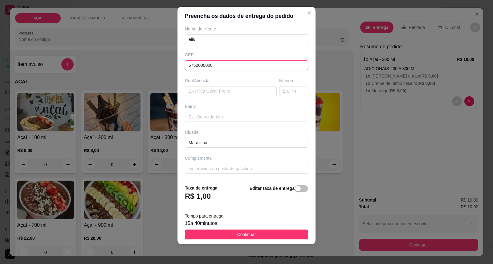
type input "5752000000"
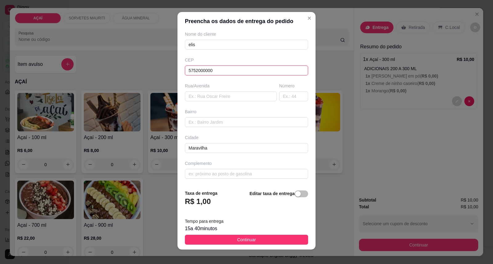
scroll to position [0, 0]
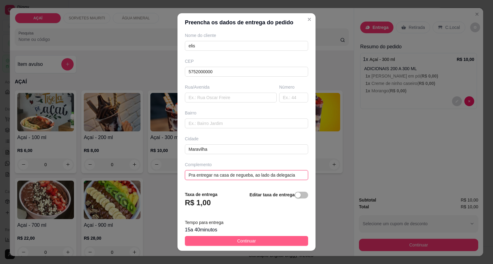
type input "Pra entregar na casa de negueba, ao lado da delegacia"
click at [258, 239] on button "Continuar" at bounding box center [246, 241] width 123 height 10
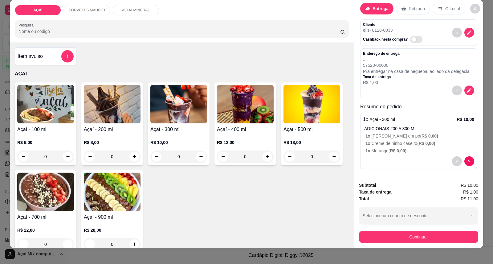
scroll to position [11, 0]
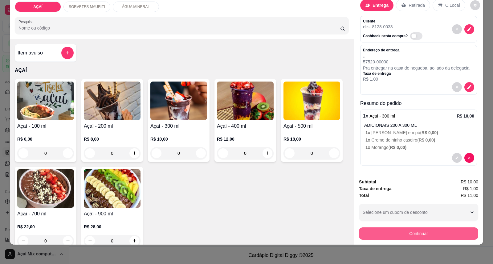
click at [428, 239] on button "Continuar" at bounding box center [418, 234] width 119 height 12
click at [426, 236] on button "Continuar" at bounding box center [419, 234] width 116 height 12
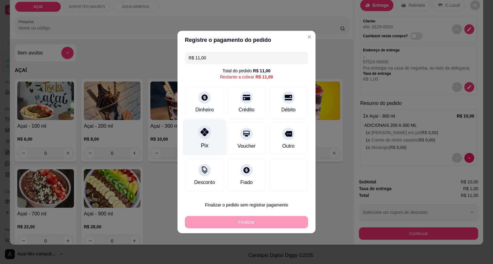
click at [207, 141] on div "Pix" at bounding box center [204, 138] width 43 height 36
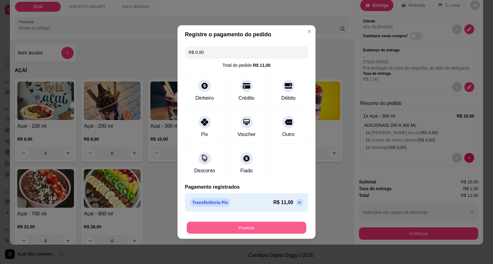
click at [241, 230] on button "Finalizar" at bounding box center [247, 228] width 120 height 12
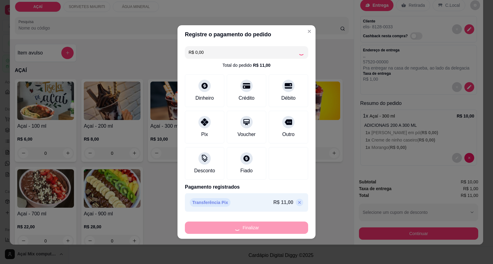
type input "-R$ 11,00"
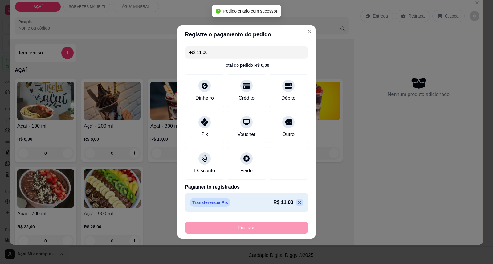
scroll to position [0, 0]
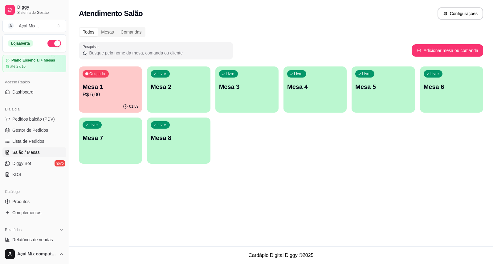
click at [173, 82] on div "Livre Mesa 2" at bounding box center [178, 86] width 63 height 39
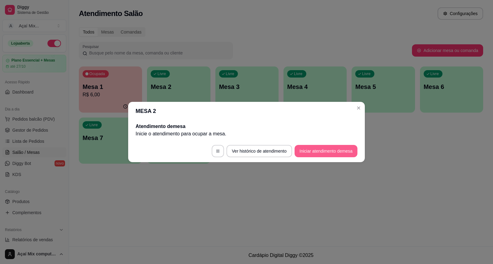
click at [323, 150] on button "Iniciar atendimento de mesa" at bounding box center [326, 151] width 63 height 12
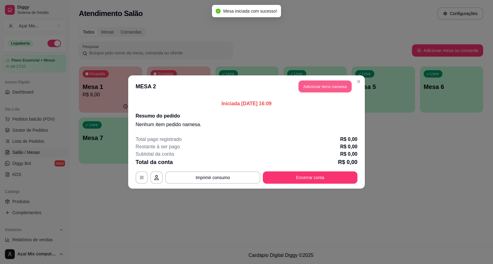
click at [316, 81] on button "Adicionar itens na mesa" at bounding box center [325, 87] width 53 height 12
click at [333, 91] on button "Adicionar itens na mesa" at bounding box center [325, 86] width 55 height 12
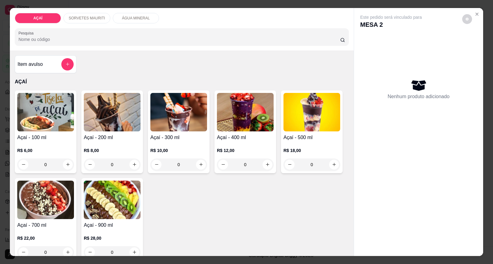
click at [100, 148] on p "R$ 8,00" at bounding box center [112, 151] width 57 height 6
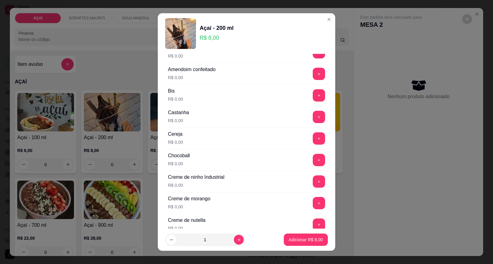
scroll to position [68, 0]
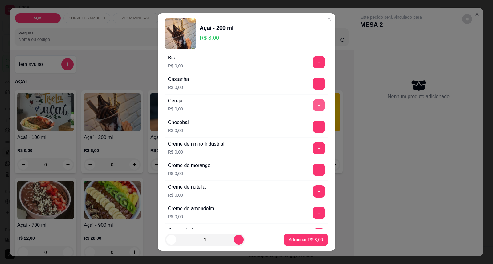
click at [313, 102] on button "+" at bounding box center [319, 106] width 12 height 12
click at [310, 143] on div "+" at bounding box center [318, 148] width 17 height 12
click at [313, 153] on button "+" at bounding box center [319, 149] width 12 height 12
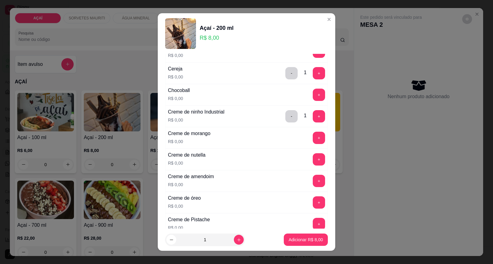
scroll to position [137, 0]
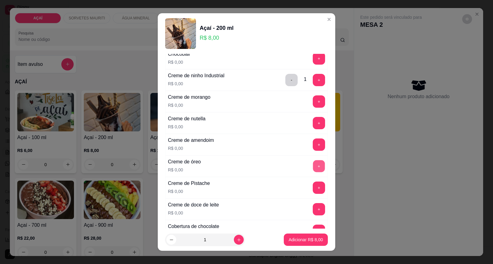
click at [313, 164] on button "+" at bounding box center [319, 167] width 12 height 12
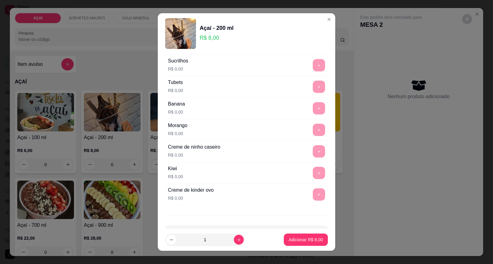
scroll to position [802, 0]
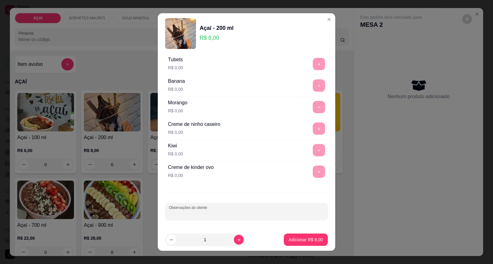
click at [192, 216] on input "Observações do cliente" at bounding box center [246, 214] width 155 height 6
type input "paçoca"
click at [289, 239] on p "Adicionar R$ 8,00" at bounding box center [306, 240] width 34 height 6
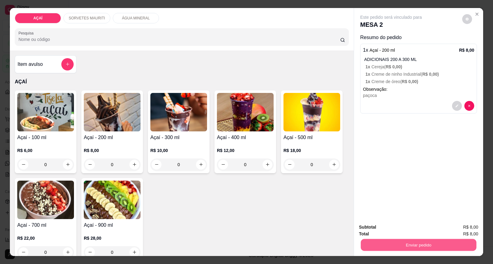
click at [402, 246] on button "Enviar pedido" at bounding box center [419, 245] width 116 height 12
click at [454, 226] on button "Enviar pedido" at bounding box center [462, 231] width 35 height 12
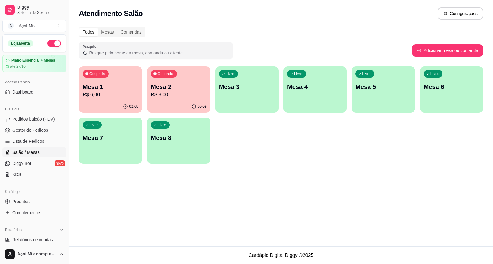
click at [100, 105] on div "02:08" at bounding box center [110, 107] width 63 height 12
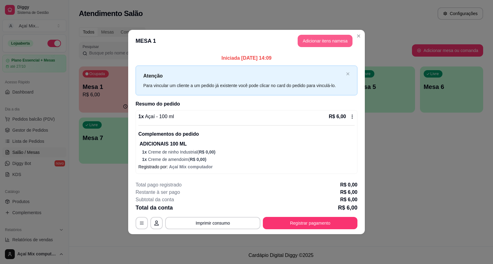
click at [312, 45] on button "Adicionar itens na mesa" at bounding box center [325, 41] width 55 height 12
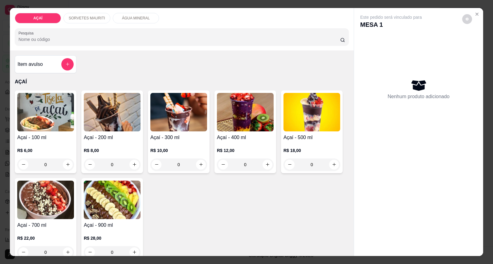
click at [253, 128] on img at bounding box center [245, 112] width 57 height 39
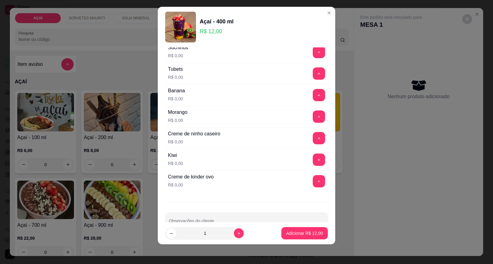
scroll to position [768, 0]
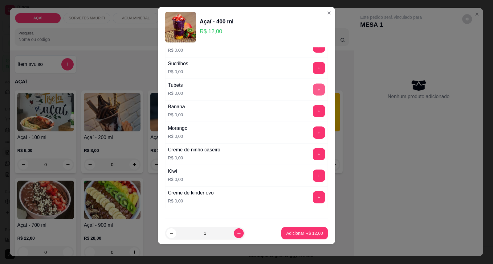
click at [313, 88] on button "+" at bounding box center [319, 90] width 12 height 12
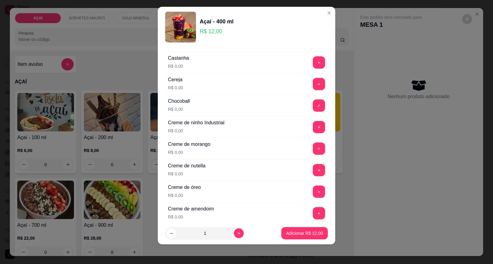
scroll to position [14, 0]
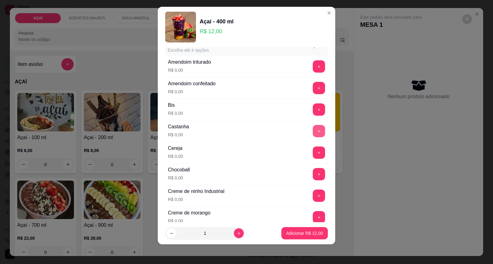
click at [313, 126] on button "+" at bounding box center [319, 131] width 12 height 12
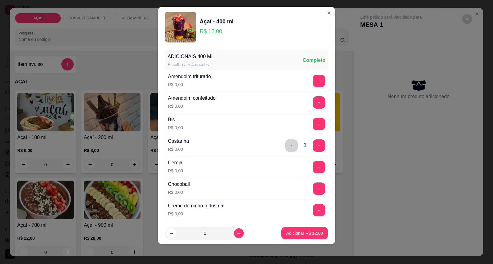
scroll to position [34, 0]
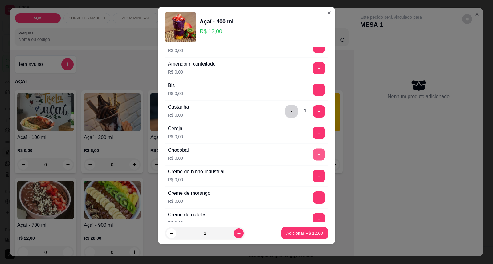
click at [313, 158] on button "+" at bounding box center [319, 155] width 12 height 12
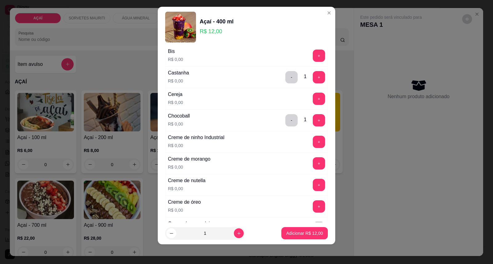
scroll to position [0, 0]
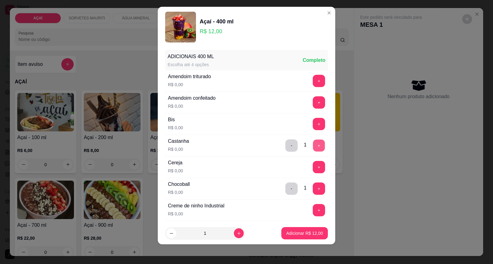
click at [313, 149] on button "+" at bounding box center [319, 146] width 12 height 12
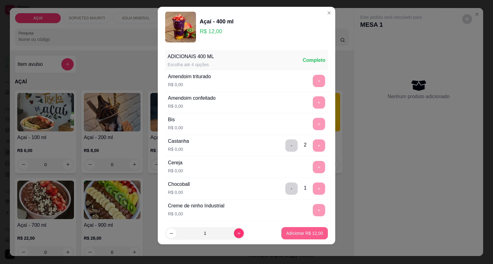
click at [300, 235] on p "Adicionar R$ 12,00" at bounding box center [304, 233] width 37 height 6
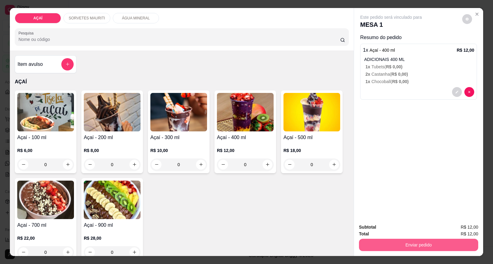
click at [432, 244] on button "Enviar pedido" at bounding box center [418, 245] width 119 height 12
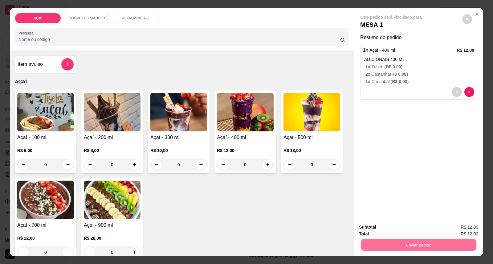
click at [458, 229] on button "Enviar pedido" at bounding box center [462, 230] width 34 height 11
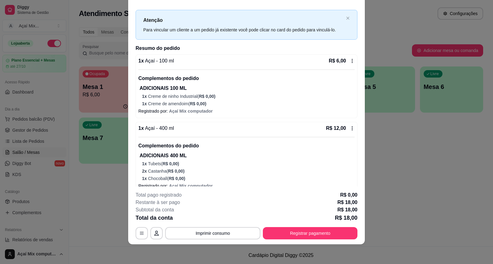
scroll to position [17, 0]
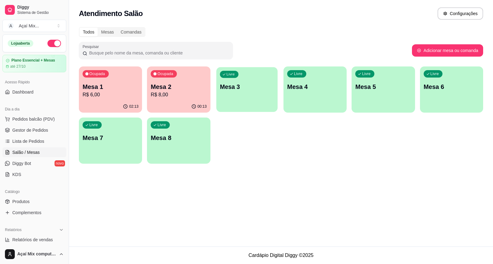
click at [259, 91] on p "Mesa 3" at bounding box center [247, 87] width 54 height 8
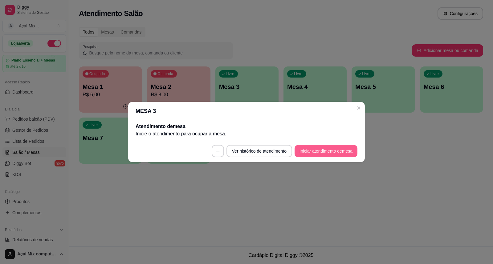
click at [338, 149] on button "Iniciar atendimento de mesa" at bounding box center [326, 151] width 63 height 12
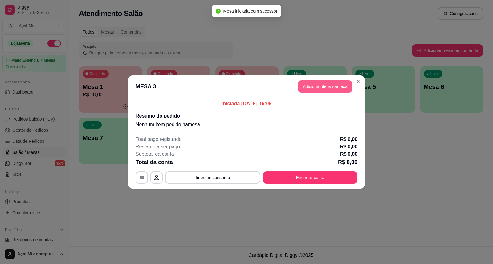
click at [307, 83] on button "Adicionar itens na mesa" at bounding box center [325, 86] width 55 height 12
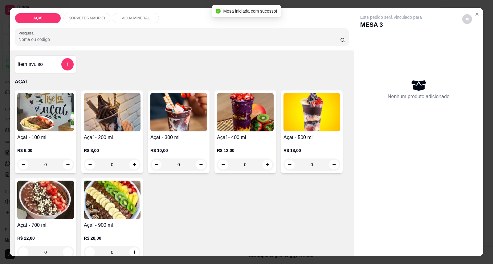
click at [248, 132] on div "Açaí - 400 ml R$ 12,00 0" at bounding box center [245, 132] width 62 height 83
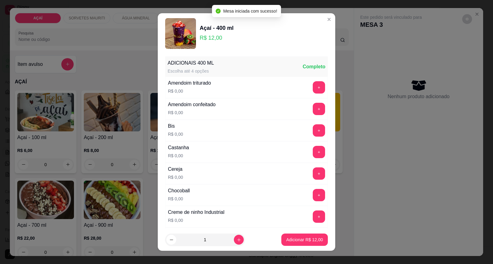
scroll to position [34, 0]
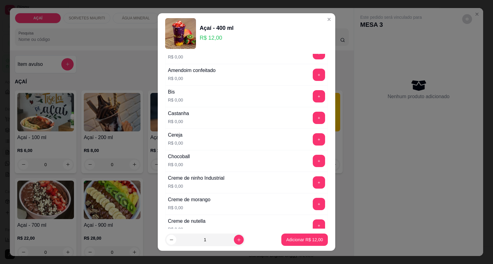
click at [303, 146] on div "Cereja R$ 0,00 +" at bounding box center [246, 140] width 163 height 22
click at [313, 143] on button "+" at bounding box center [319, 139] width 12 height 12
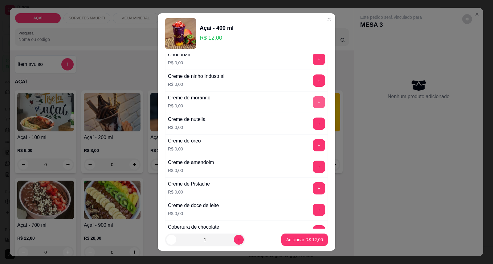
scroll to position [137, 0]
click at [313, 100] on button "+" at bounding box center [319, 102] width 12 height 12
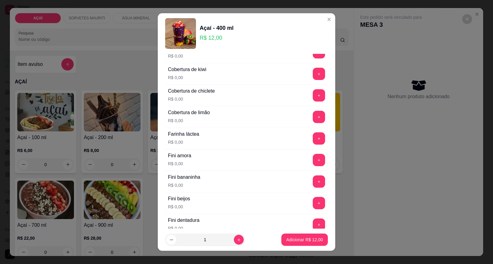
scroll to position [342, 0]
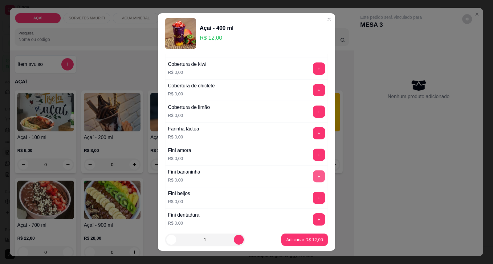
click at [313, 174] on button "+" at bounding box center [319, 177] width 12 height 12
click at [313, 196] on button "+" at bounding box center [319, 198] width 12 height 12
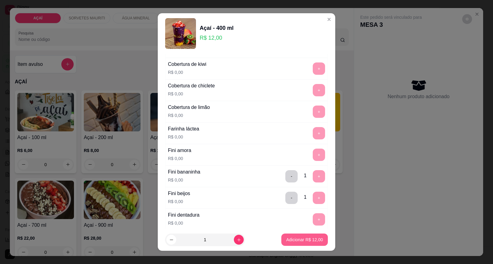
click at [298, 239] on p "Adicionar R$ 12,00" at bounding box center [304, 240] width 37 height 6
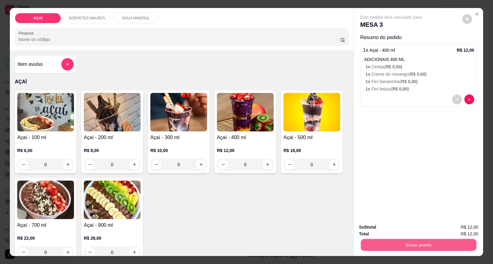
click at [384, 240] on button "Enviar pedido" at bounding box center [419, 245] width 116 height 12
click at [458, 233] on button "Enviar pedido" at bounding box center [462, 230] width 34 height 11
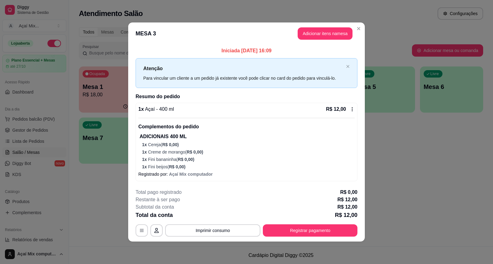
click at [278, 223] on div "**********" at bounding box center [247, 213] width 222 height 48
click at [280, 225] on button "Registrar pagamento" at bounding box center [310, 231] width 92 height 12
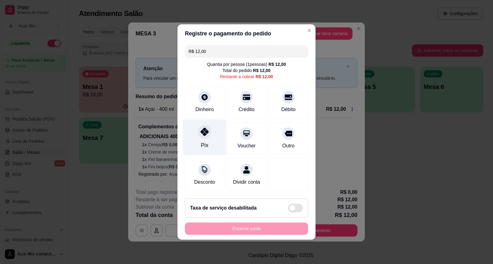
click at [201, 136] on div "Pix" at bounding box center [204, 138] width 43 height 36
type input "R$ 0,00"
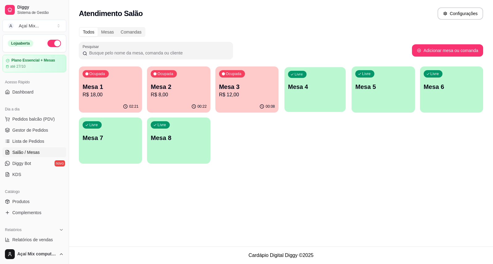
click at [303, 96] on div "Livre Mesa 4" at bounding box center [314, 86] width 61 height 38
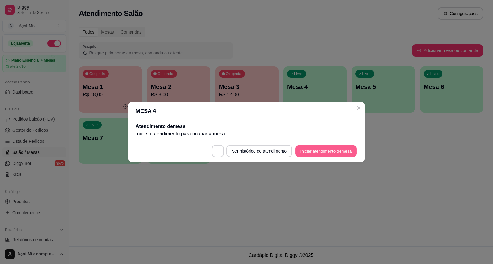
click at [319, 156] on button "Iniciar atendimento de mesa" at bounding box center [325, 151] width 61 height 12
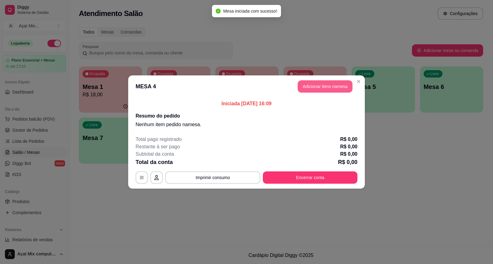
click at [313, 83] on button "Adicionar itens na mesa" at bounding box center [325, 86] width 55 height 12
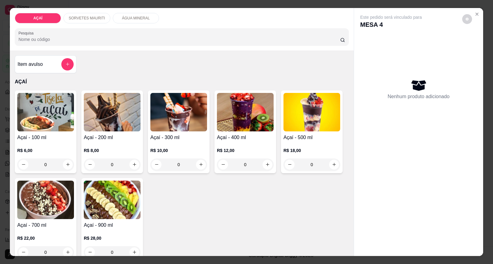
click at [184, 138] on h4 "Açaí - 300 ml" at bounding box center [178, 137] width 57 height 7
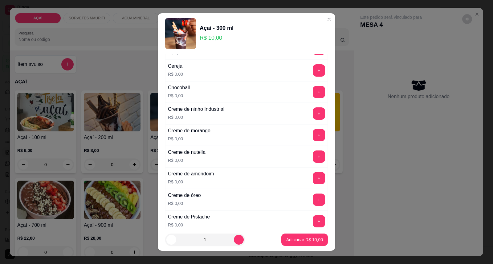
scroll to position [103, 0]
click at [313, 114] on button "+" at bounding box center [319, 114] width 12 height 12
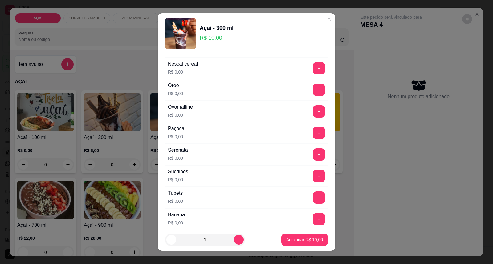
scroll to position [699, 0]
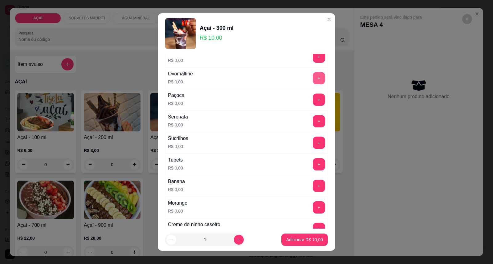
click at [313, 84] on button "+" at bounding box center [319, 78] width 12 height 12
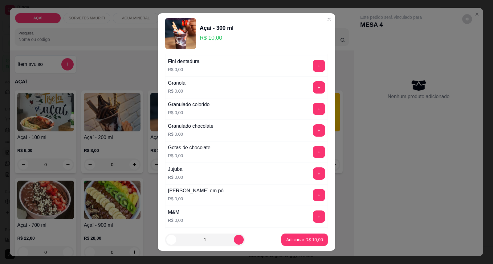
scroll to position [494, 0]
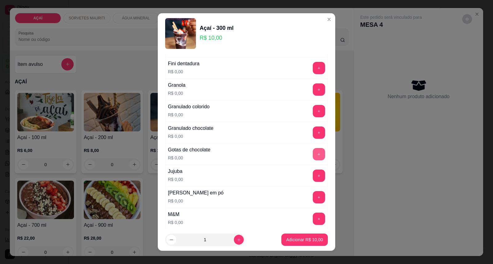
click at [313, 153] on button "+" at bounding box center [319, 154] width 12 height 12
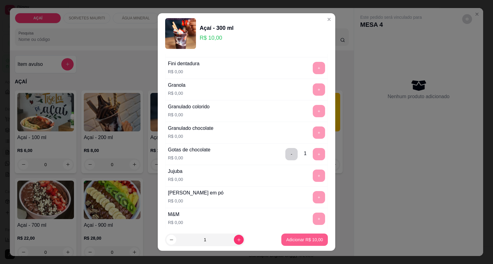
click at [290, 246] on button "Adicionar R$ 10,00" at bounding box center [304, 240] width 47 height 12
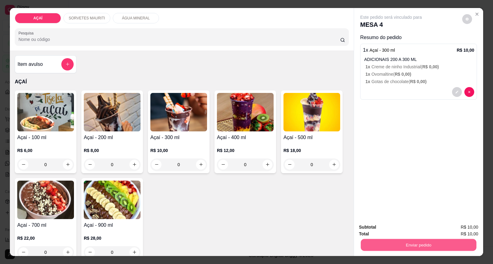
click at [413, 246] on button "Enviar pedido" at bounding box center [419, 245] width 116 height 12
click at [458, 230] on button "Enviar pedido" at bounding box center [462, 231] width 35 height 12
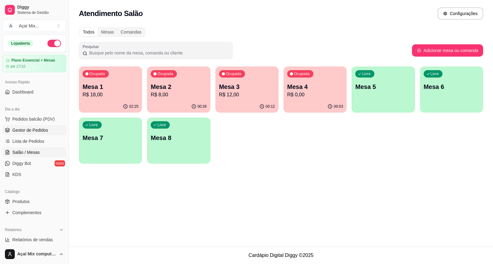
click at [43, 133] on link "Gestor de Pedidos" at bounding box center [34, 130] width 64 height 10
click at [26, 127] on span "Gestor de Pedidos" at bounding box center [30, 130] width 36 height 6
click at [42, 131] on span "Gestor de Pedidos" at bounding box center [30, 130] width 36 height 6
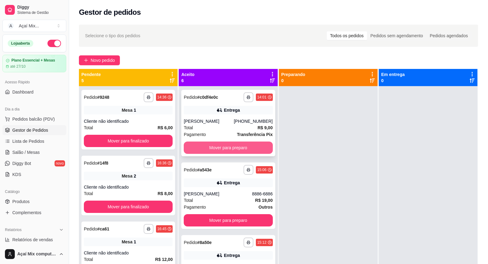
click at [213, 145] on button "Mover para preparo" at bounding box center [228, 148] width 89 height 12
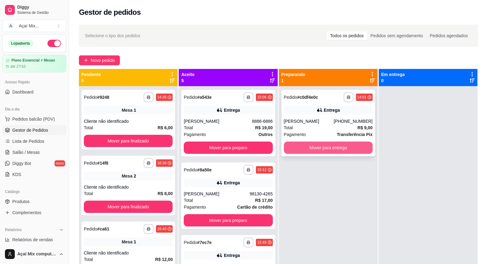
click at [322, 151] on button "Mover para entrega" at bounding box center [328, 148] width 89 height 12
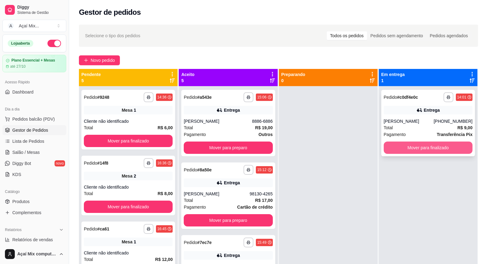
click at [433, 149] on button "Mover para finalizado" at bounding box center [428, 148] width 89 height 12
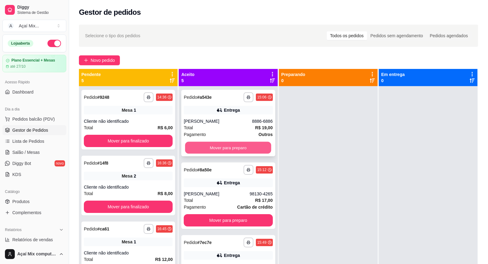
click at [239, 151] on button "Mover para preparo" at bounding box center [228, 148] width 86 height 12
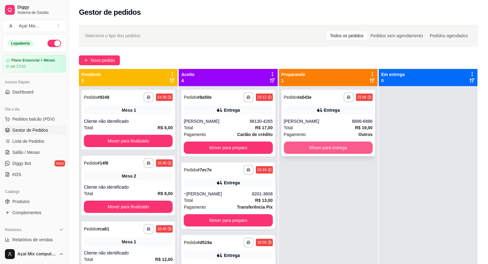
click at [298, 149] on button "Mover para entrega" at bounding box center [328, 148] width 89 height 12
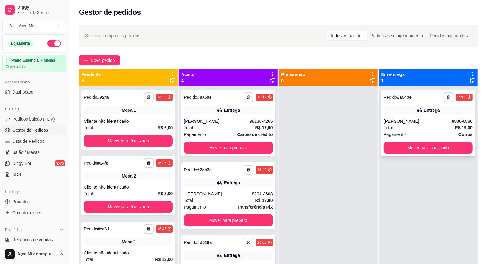
click at [442, 154] on div "**********" at bounding box center [428, 123] width 94 height 67
click at [437, 147] on button "Mover para finalizado" at bounding box center [428, 148] width 89 height 12
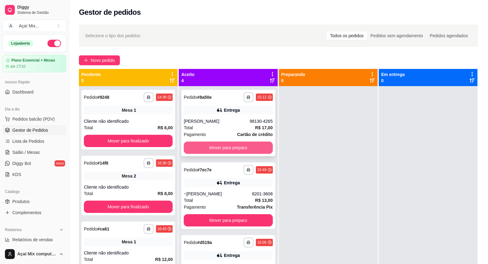
click at [258, 143] on button "Mover para preparo" at bounding box center [228, 148] width 89 height 12
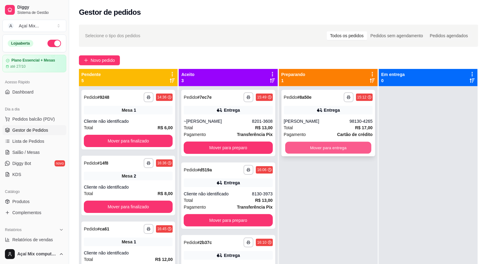
click at [345, 149] on button "Mover para entrega" at bounding box center [328, 148] width 86 height 12
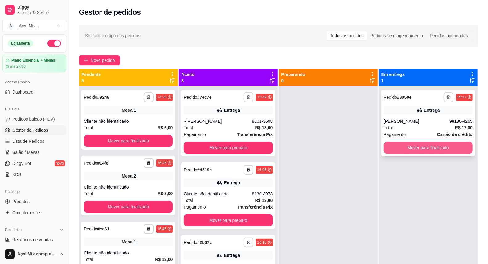
click at [442, 148] on button "Mover para finalizado" at bounding box center [428, 148] width 89 height 12
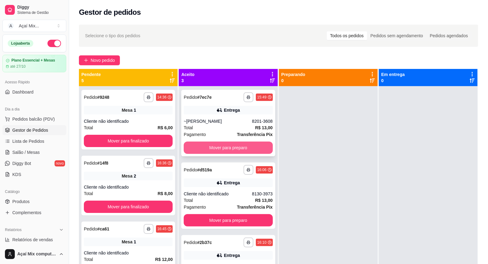
click at [235, 147] on button "Mover para preparo" at bounding box center [228, 148] width 89 height 12
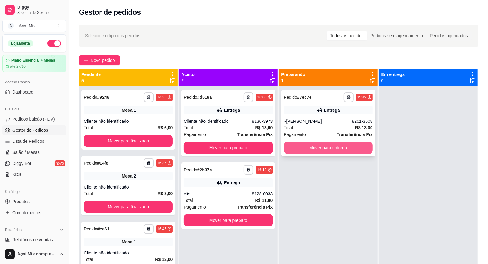
click at [331, 148] on button "Mover para entrega" at bounding box center [328, 148] width 89 height 12
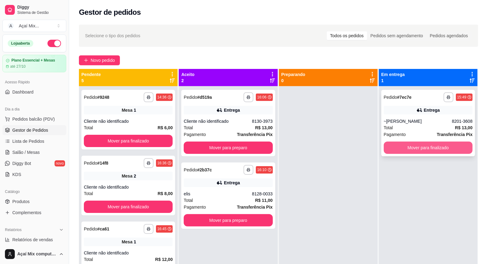
click at [396, 148] on button "Mover para finalizado" at bounding box center [428, 148] width 89 height 12
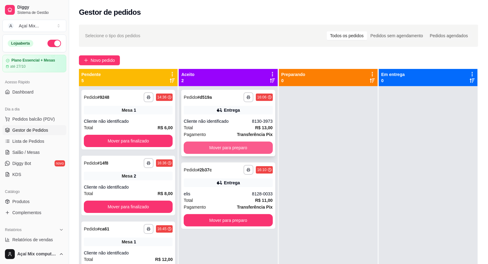
click at [243, 147] on button "Mover para preparo" at bounding box center [228, 148] width 89 height 12
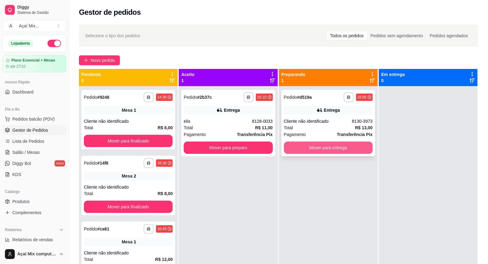
click at [365, 143] on button "Mover para entrega" at bounding box center [328, 148] width 89 height 12
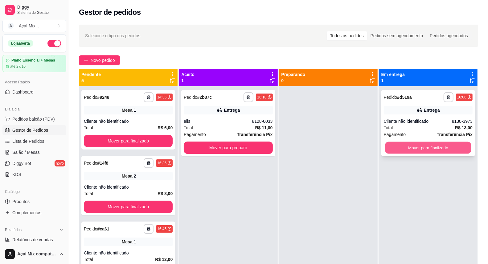
click at [436, 151] on button "Mover para finalizado" at bounding box center [428, 148] width 86 height 12
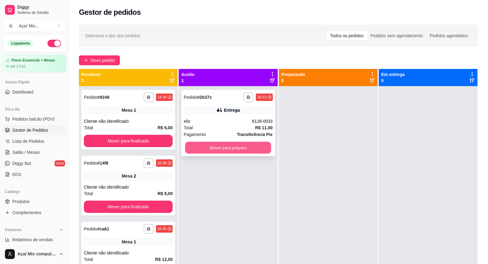
click at [253, 147] on button "Mover para preparo" at bounding box center [228, 148] width 86 height 12
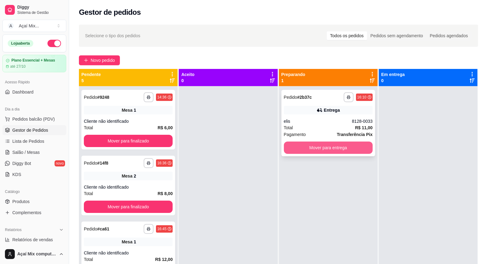
click at [347, 149] on button "Mover para entrega" at bounding box center [328, 148] width 89 height 12
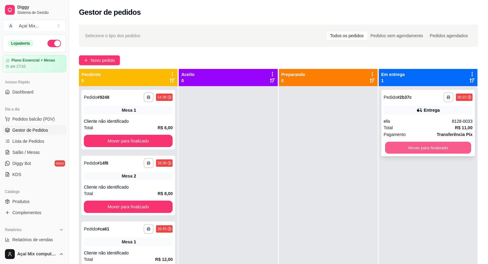
click at [419, 147] on button "Mover para finalizado" at bounding box center [428, 148] width 86 height 12
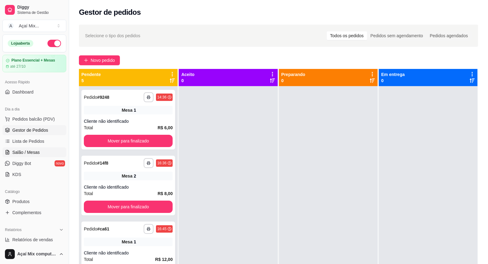
click at [43, 149] on link "Salão / Mesas" at bounding box center [34, 153] width 64 height 10
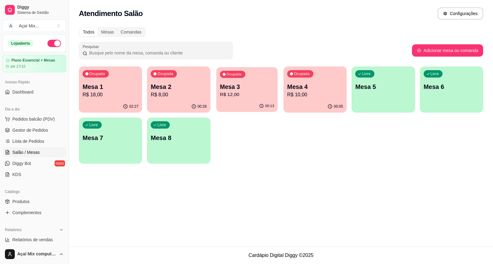
click at [232, 96] on p "R$ 12,00" at bounding box center [247, 94] width 54 height 7
click at [316, 87] on p "Mesa 4" at bounding box center [315, 87] width 56 height 9
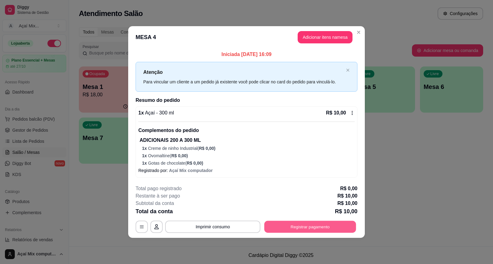
click at [340, 230] on button "Registrar pagamento" at bounding box center [310, 227] width 92 height 12
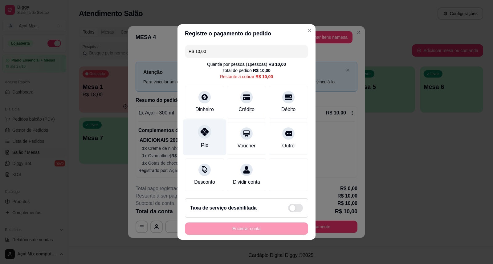
click at [203, 136] on div "Pix" at bounding box center [204, 138] width 43 height 36
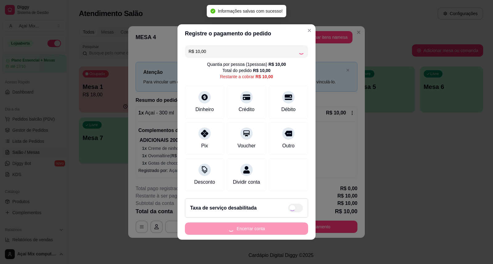
type input "R$ 0,00"
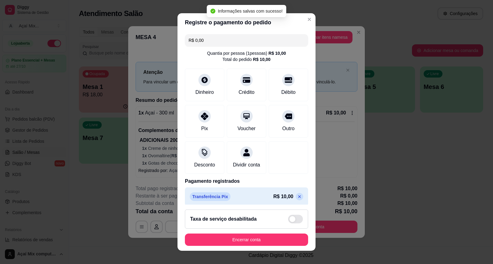
click at [255, 235] on button "Encerrar conta" at bounding box center [246, 240] width 123 height 12
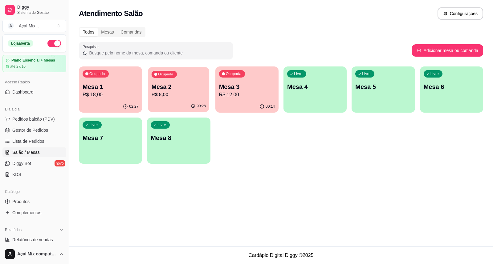
click at [185, 100] on div "Ocupada Mesa 2 R$ 8,00" at bounding box center [178, 83] width 61 height 33
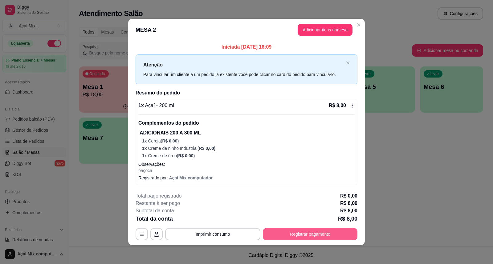
click at [305, 234] on button "Registrar pagamento" at bounding box center [310, 234] width 95 height 12
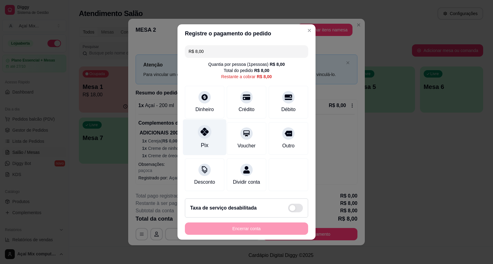
click at [207, 141] on div "Pix" at bounding box center [204, 145] width 7 height 8
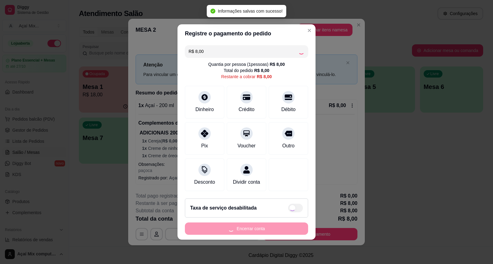
type input "R$ 0,00"
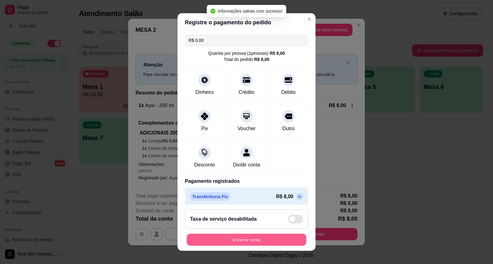
click at [271, 236] on button "Encerrar conta" at bounding box center [247, 240] width 120 height 12
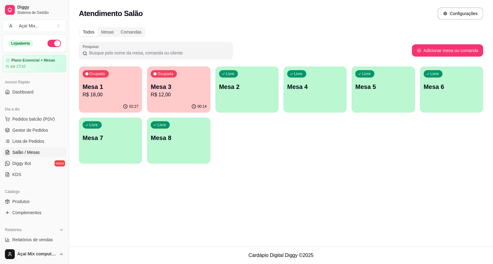
click at [122, 93] on p "R$ 18,00" at bounding box center [111, 94] width 56 height 7
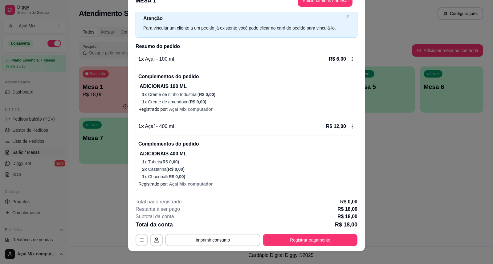
scroll to position [18, 0]
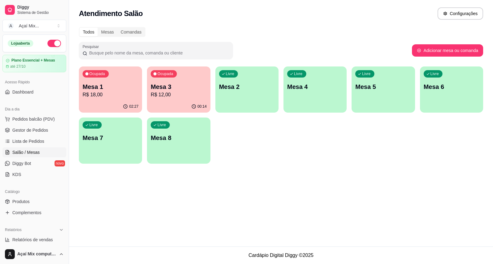
click at [190, 95] on p "R$ 12,00" at bounding box center [179, 94] width 56 height 7
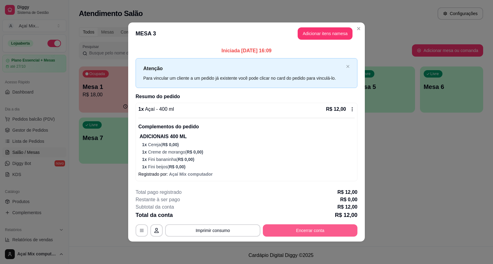
click at [309, 227] on button "Encerrar conta" at bounding box center [310, 231] width 95 height 12
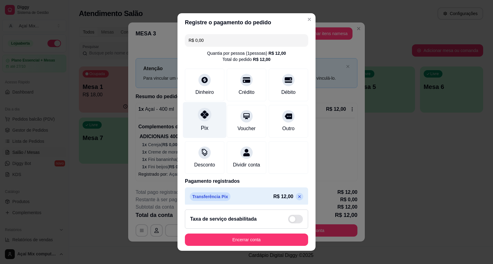
click at [201, 133] on div "Pix" at bounding box center [204, 120] width 43 height 36
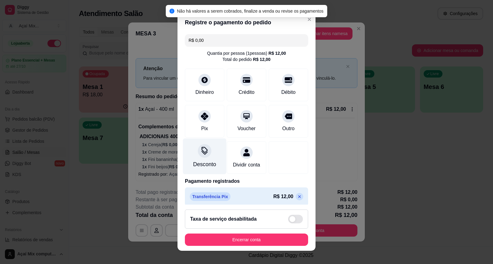
drag, startPoint x: 194, startPoint y: 133, endPoint x: 204, endPoint y: 144, distance: 14.6
click at [194, 133] on div "Pix" at bounding box center [204, 121] width 39 height 33
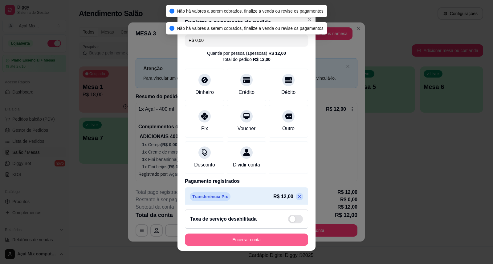
click at [223, 238] on button "Encerrar conta" at bounding box center [246, 240] width 123 height 12
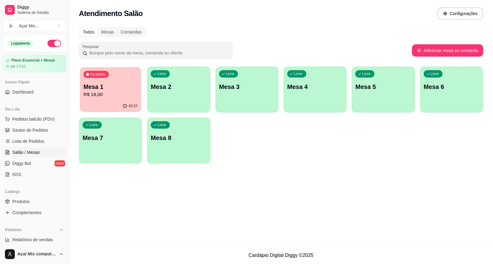
click at [105, 103] on div "02:27" at bounding box center [110, 106] width 61 height 12
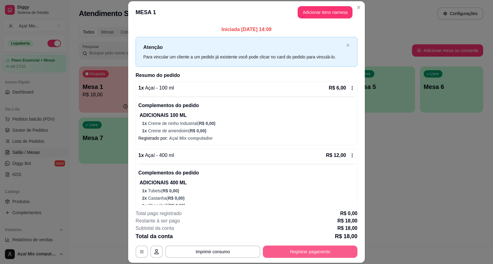
click at [322, 254] on button "Registrar pagamento" at bounding box center [310, 252] width 95 height 12
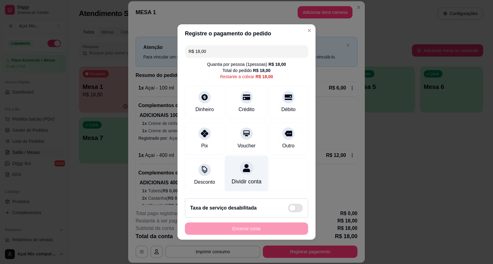
drag, startPoint x: 216, startPoint y: 125, endPoint x: 251, endPoint y: 170, distance: 57.1
click at [218, 128] on div "Pix" at bounding box center [204, 138] width 39 height 33
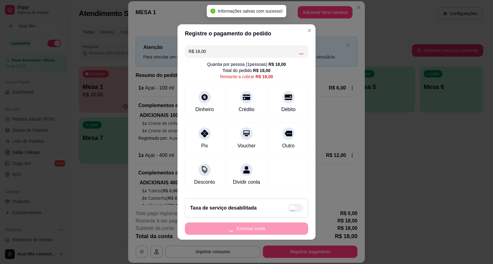
type input "R$ 0,00"
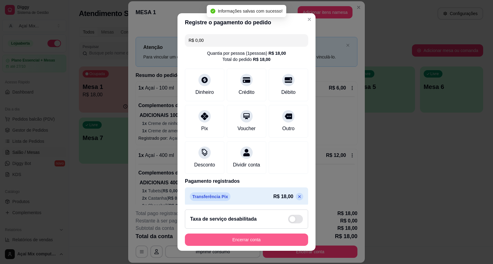
click at [287, 235] on button "Encerrar conta" at bounding box center [246, 240] width 123 height 12
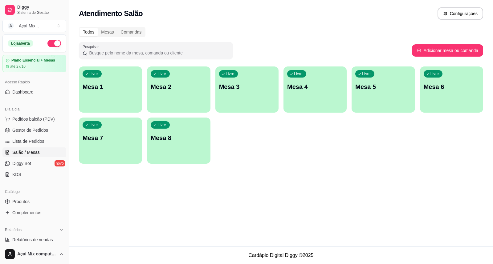
click at [107, 97] on div "Livre Mesa 1" at bounding box center [110, 86] width 63 height 39
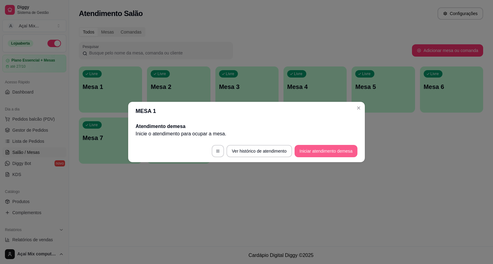
click at [329, 153] on button "Iniciar atendimento de mesa" at bounding box center [326, 151] width 63 height 12
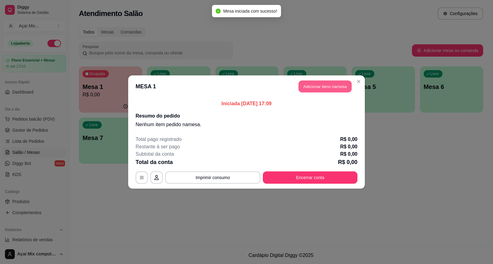
click at [326, 84] on button "Adicionar itens na mesa" at bounding box center [325, 87] width 53 height 12
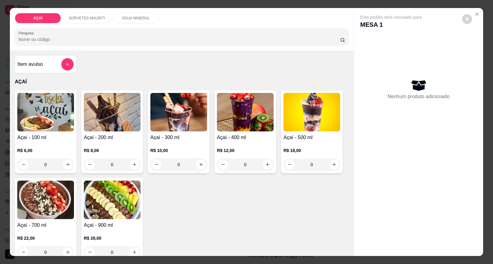
click at [242, 146] on div "R$ 12,00 0" at bounding box center [245, 156] width 57 height 30
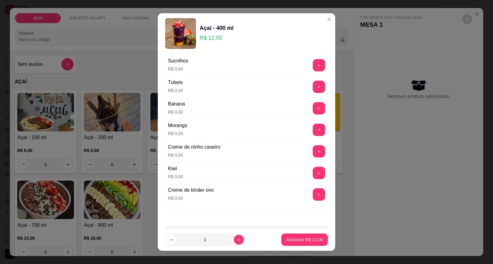
scroll to position [802, 0]
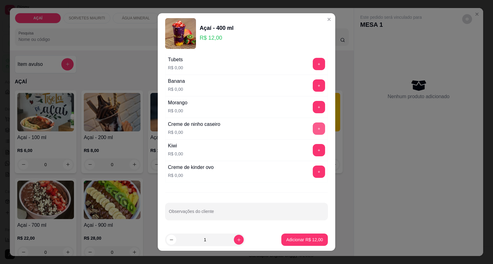
click at [313, 130] on button "+" at bounding box center [319, 129] width 12 height 12
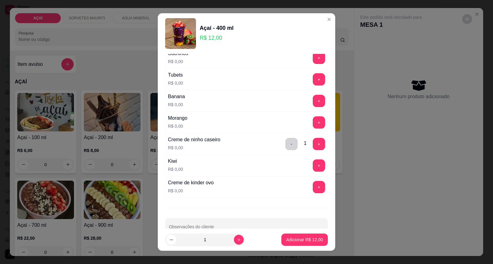
scroll to position [768, 0]
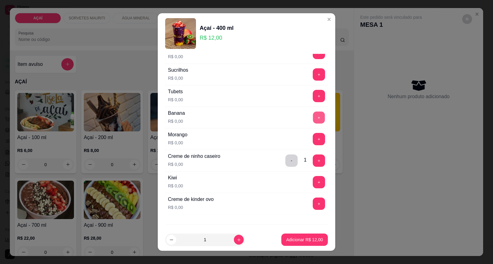
click at [313, 120] on button "+" at bounding box center [319, 118] width 12 height 12
click at [313, 139] on button "+" at bounding box center [319, 139] width 12 height 12
click at [299, 241] on p "Adicionar R$ 12,00" at bounding box center [304, 240] width 37 height 6
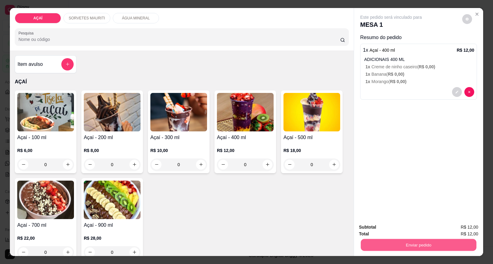
click at [410, 242] on button "Enviar pedido" at bounding box center [419, 245] width 116 height 12
click at [470, 233] on button "Enviar pedido" at bounding box center [462, 231] width 35 height 12
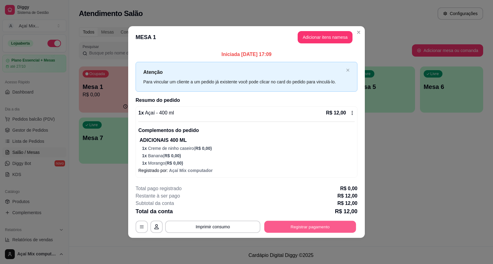
click at [343, 231] on button "Registrar pagamento" at bounding box center [310, 227] width 92 height 12
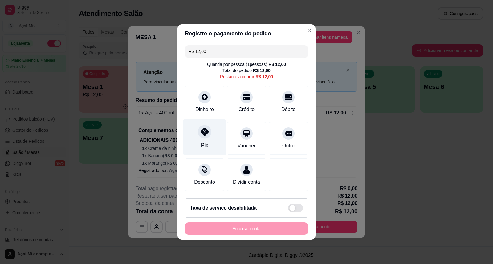
click at [201, 131] on icon at bounding box center [205, 132] width 8 height 8
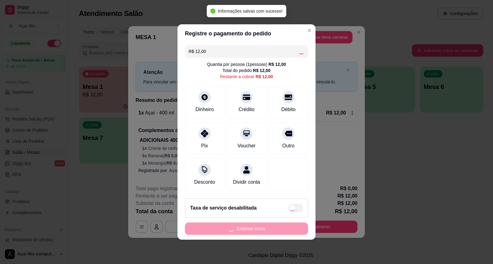
type input "R$ 0,00"
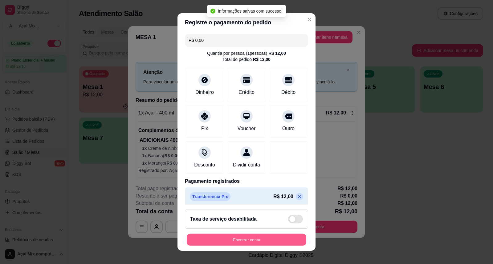
click at [246, 235] on button "Encerrar conta" at bounding box center [247, 240] width 120 height 12
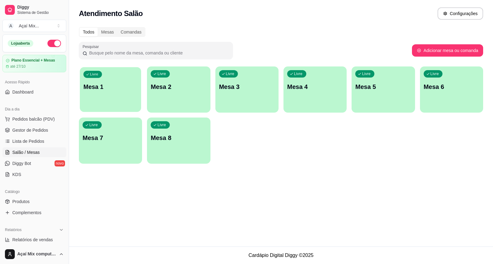
click at [125, 92] on div "Livre Mesa 1" at bounding box center [110, 86] width 61 height 38
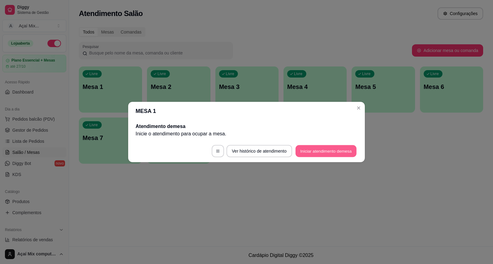
click at [312, 150] on button "Iniciar atendimento de mesa" at bounding box center [325, 151] width 61 height 12
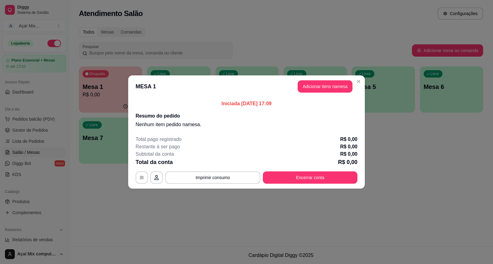
drag, startPoint x: 311, startPoint y: 78, endPoint x: 311, endPoint y: 88, distance: 9.6
click at [311, 78] on header "MESA 1 Adicionar itens na mesa" at bounding box center [246, 86] width 237 height 22
click at [311, 88] on button "Adicionar itens na mesa" at bounding box center [325, 86] width 55 height 12
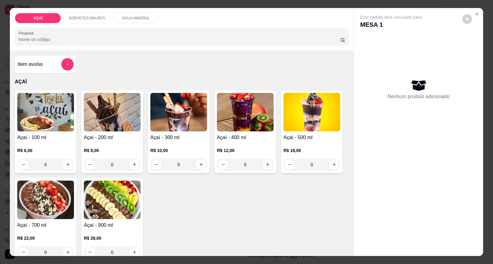
click at [104, 142] on div "R$ 8,00 0" at bounding box center [112, 156] width 57 height 30
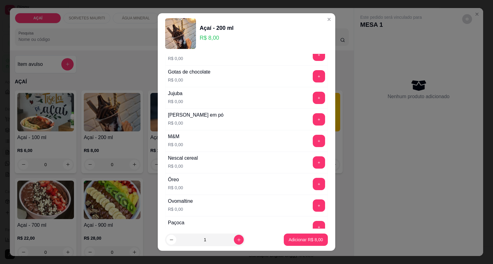
scroll to position [616, 0]
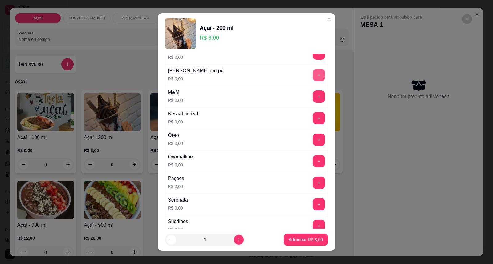
click at [313, 76] on button "+" at bounding box center [319, 75] width 12 height 12
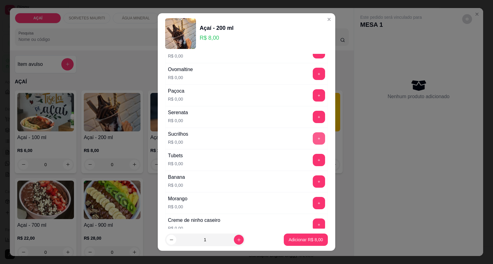
scroll to position [719, 0]
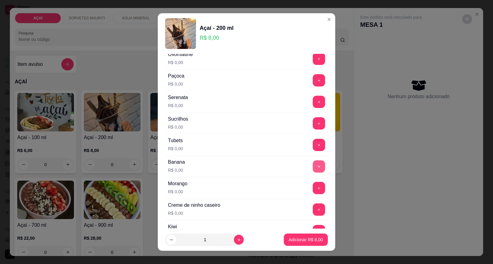
click at [313, 166] on button "+" at bounding box center [319, 167] width 12 height 12
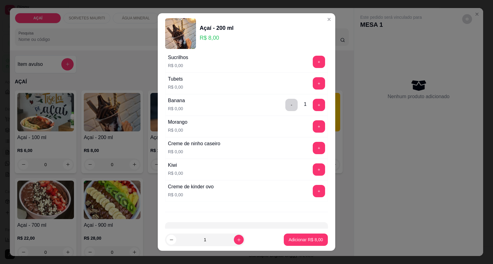
scroll to position [802, 0]
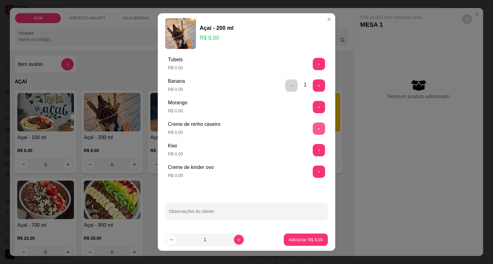
click at [313, 132] on button "+" at bounding box center [319, 129] width 12 height 12
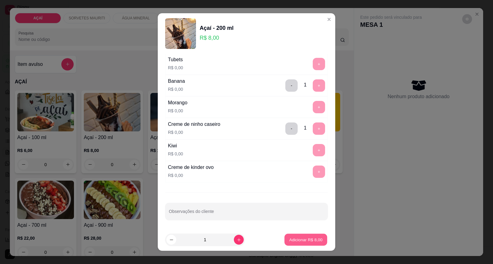
click at [296, 235] on button "Adicionar R$ 8,00" at bounding box center [305, 240] width 43 height 12
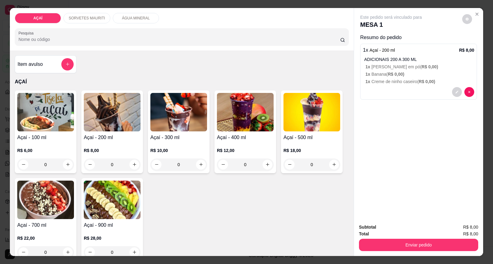
click at [87, 135] on h4 "Açaí - 200 ml" at bounding box center [112, 137] width 57 height 7
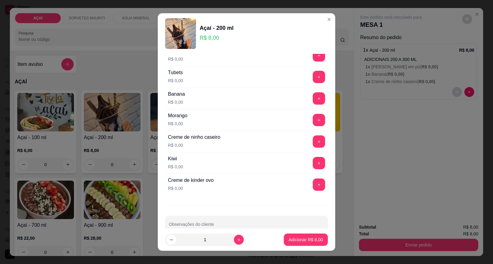
scroll to position [787, 0]
click at [313, 101] on button "+" at bounding box center [319, 98] width 12 height 12
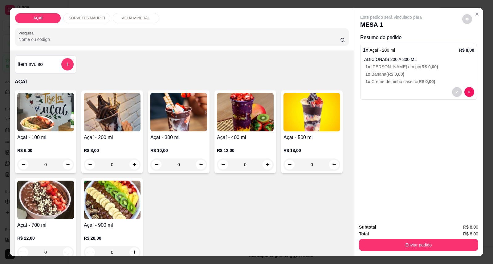
click at [371, 96] on div at bounding box center [418, 92] width 111 height 10
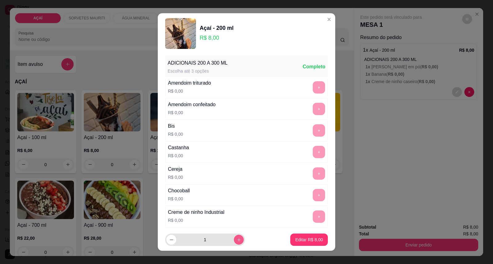
click at [234, 242] on button "increase-product-quantity" at bounding box center [239, 240] width 10 height 10
type input "2"
click at [293, 242] on p "Editar R$ 16,00" at bounding box center [308, 240] width 30 height 6
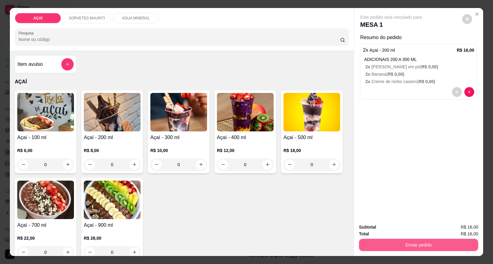
click at [376, 242] on button "Enviar pedido" at bounding box center [418, 245] width 119 height 12
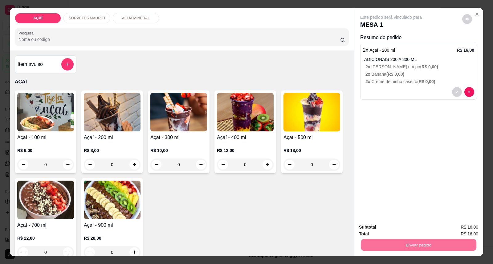
click at [463, 234] on button "Enviar pedido" at bounding box center [462, 231] width 35 height 12
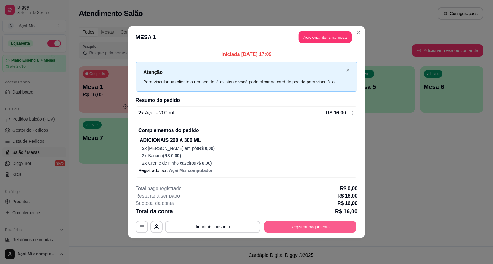
click at [315, 224] on button "Registrar pagamento" at bounding box center [310, 227] width 92 height 12
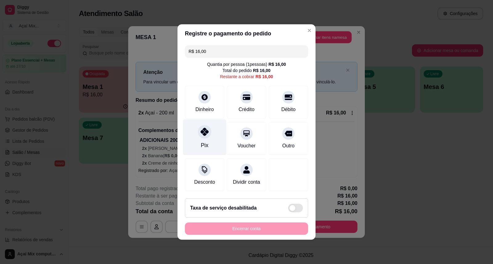
click at [199, 138] on div "Pix" at bounding box center [204, 138] width 43 height 36
type input "R$ 0,00"
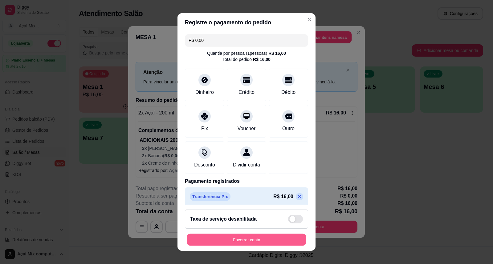
click at [289, 237] on button "Encerrar conta" at bounding box center [247, 240] width 120 height 12
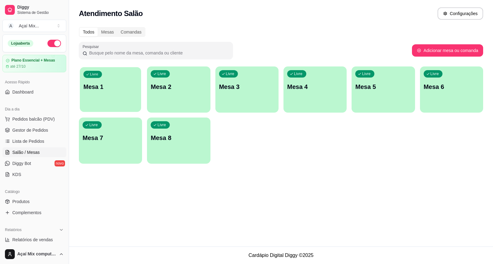
click at [122, 88] on p "Mesa 1" at bounding box center [110, 87] width 54 height 8
click at [424, 50] on button "Adicionar mesa ou comanda" at bounding box center [447, 51] width 69 height 12
select select "TABLE"
click at [16, 114] on button "Pedidos balcão (PDV)" at bounding box center [34, 119] width 64 height 10
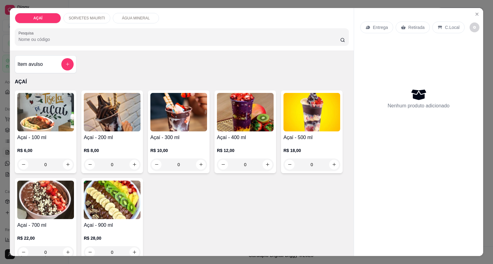
click at [361, 27] on div "Entrega" at bounding box center [376, 28] width 33 height 12
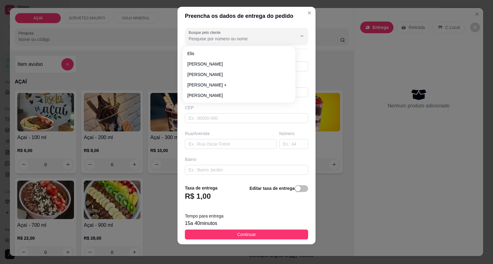
click at [231, 39] on input "Busque pelo cliente" at bounding box center [238, 39] width 99 height 6
click at [305, 10] on button "Close" at bounding box center [309, 13] width 10 height 10
click at [299, 7] on header "Preencha os dados de entrega do pedido" at bounding box center [246, 16] width 138 height 18
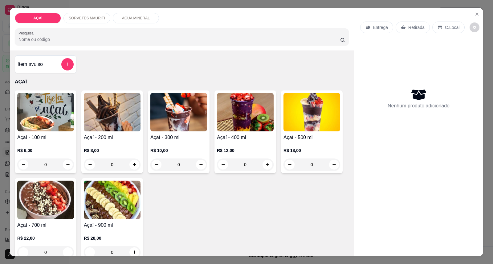
click at [42, 133] on div "Açaí - 100 ml R$ 6,00 0" at bounding box center [46, 132] width 62 height 83
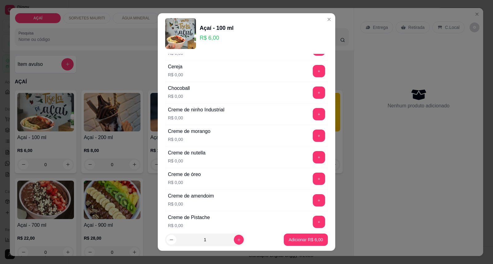
scroll to position [137, 0]
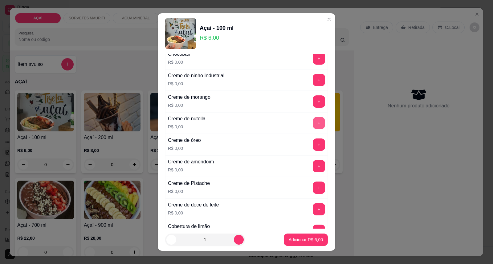
click at [313, 122] on button "+" at bounding box center [319, 123] width 12 height 12
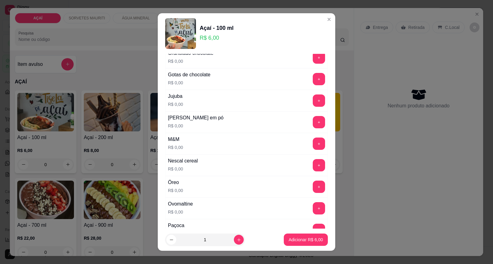
scroll to position [582, 0]
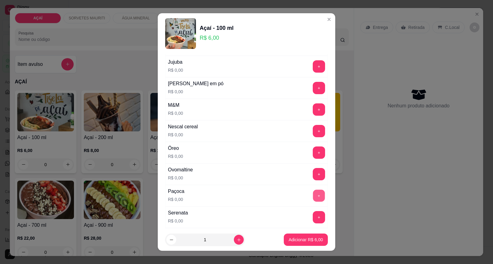
click at [313, 198] on button "+" at bounding box center [319, 196] width 12 height 12
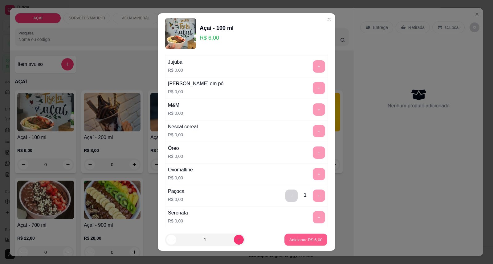
click at [289, 238] on p "Adicionar R$ 6,00" at bounding box center [305, 240] width 33 height 6
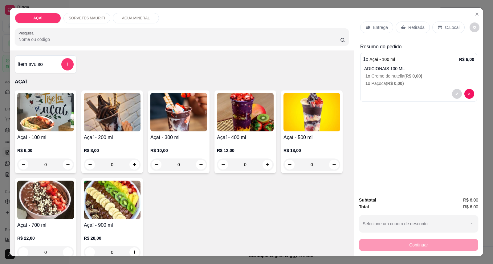
click at [407, 248] on div "Continuar" at bounding box center [418, 245] width 119 height 14
click at [443, 22] on div "C.Local" at bounding box center [448, 28] width 32 height 12
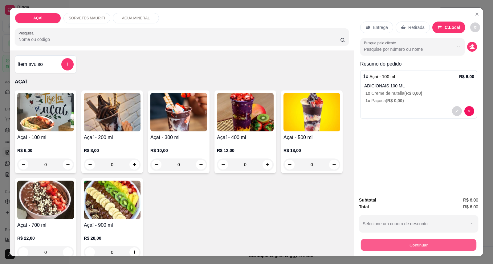
click at [379, 248] on button "Continuar" at bounding box center [419, 245] width 116 height 12
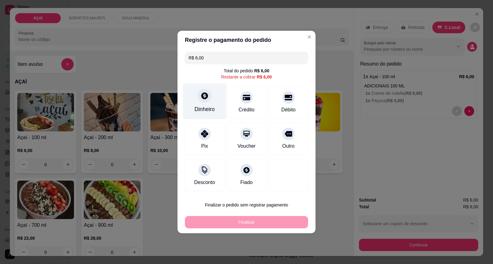
click at [204, 100] on div at bounding box center [205, 96] width 14 height 14
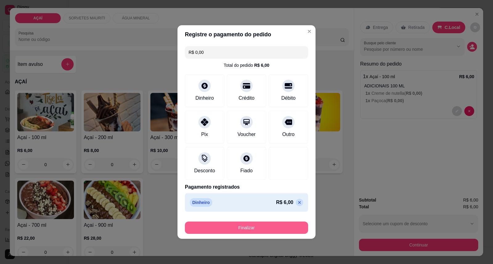
click at [271, 227] on button "Finalizar" at bounding box center [246, 228] width 123 height 12
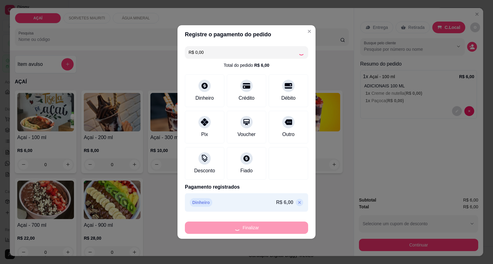
type input "-R$ 6,00"
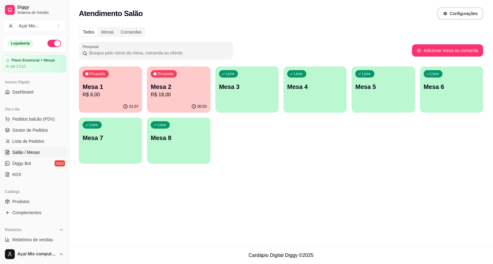
click at [246, 93] on div "Livre Mesa 3" at bounding box center [246, 86] width 63 height 39
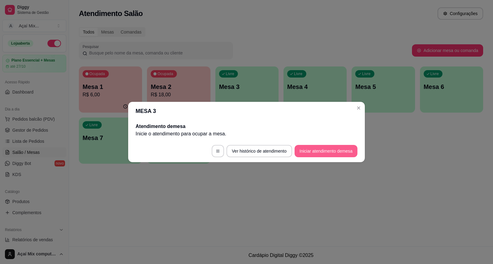
click at [321, 149] on button "Iniciar atendimento de mesa" at bounding box center [326, 151] width 63 height 12
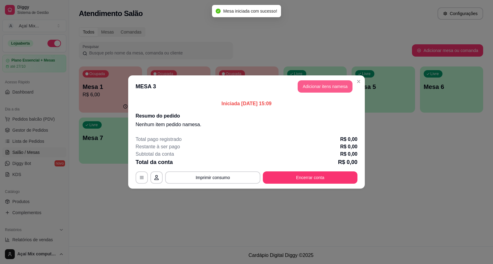
click at [324, 85] on button "Adicionar itens na mesa" at bounding box center [325, 86] width 55 height 12
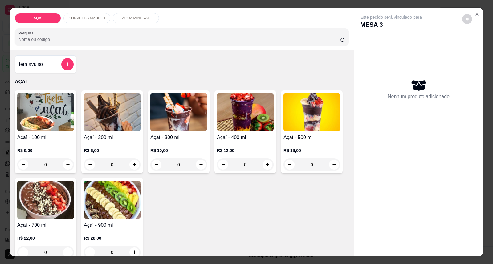
click at [96, 127] on img at bounding box center [112, 112] width 57 height 39
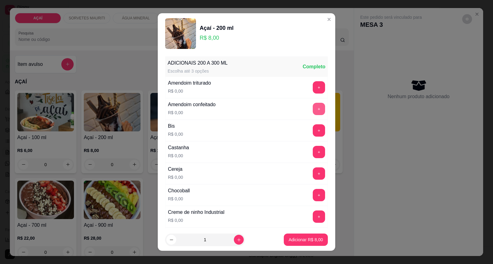
click at [313, 110] on button "+" at bounding box center [319, 109] width 12 height 12
click at [313, 88] on button "+" at bounding box center [319, 88] width 12 height 12
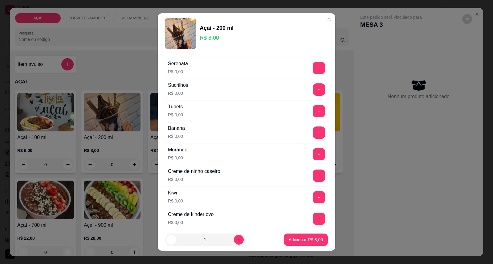
scroll to position [753, 0]
click at [313, 72] on button "+" at bounding box center [319, 68] width 12 height 12
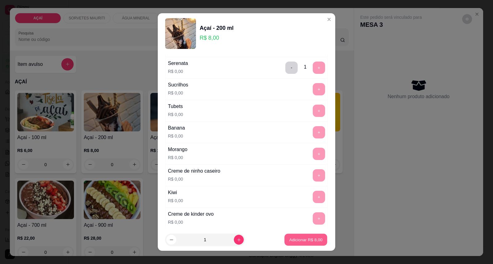
click at [293, 242] on p "Adicionar R$ 8,00" at bounding box center [305, 240] width 33 height 6
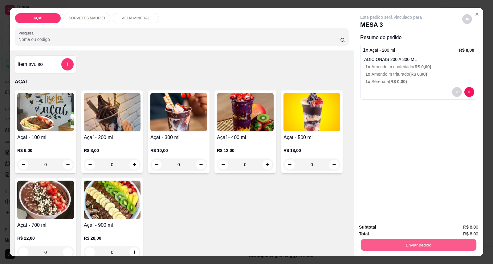
click at [373, 244] on button "Enviar pedido" at bounding box center [419, 245] width 116 height 12
click at [464, 227] on button "Enviar pedido" at bounding box center [462, 231] width 35 height 12
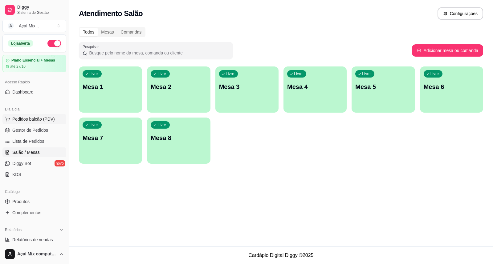
click at [53, 120] on span "Pedidos balcão (PDV)" at bounding box center [33, 119] width 43 height 6
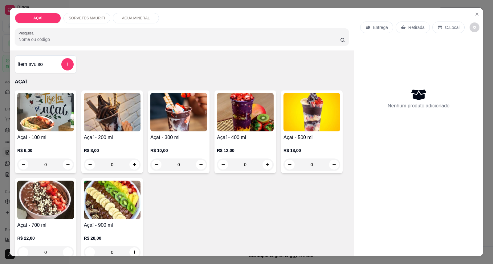
click at [198, 161] on div "0" at bounding box center [178, 165] width 57 height 12
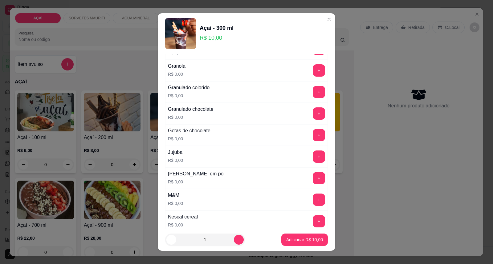
scroll to position [513, 0]
click at [313, 180] on button "+" at bounding box center [319, 178] width 12 height 12
click at [313, 203] on button "+" at bounding box center [319, 200] width 12 height 12
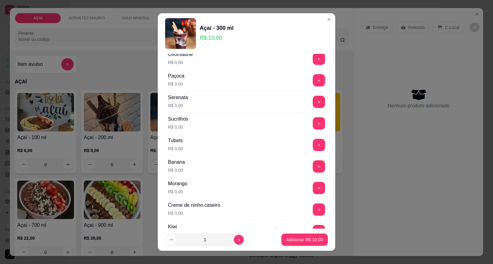
scroll to position [753, 0]
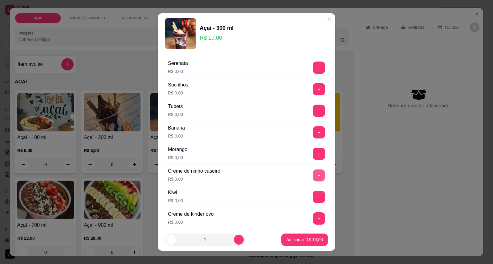
click at [313, 177] on button "+" at bounding box center [319, 176] width 12 height 12
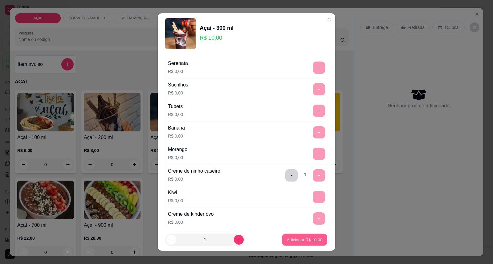
click at [288, 239] on p "Adicionar R$ 10,00" at bounding box center [305, 240] width 36 height 6
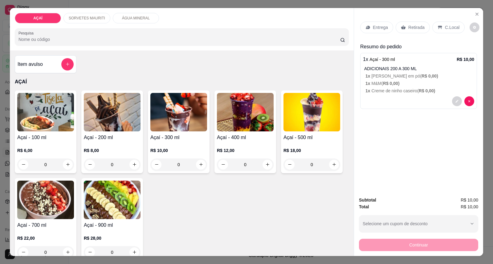
click at [198, 143] on div "R$ 10,00 0" at bounding box center [178, 156] width 57 height 30
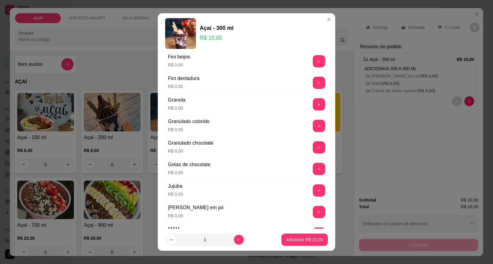
scroll to position [513, 0]
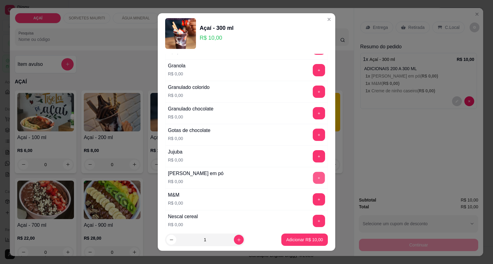
click at [313, 177] on button "+" at bounding box center [319, 178] width 12 height 12
click at [313, 201] on button "+" at bounding box center [319, 200] width 12 height 12
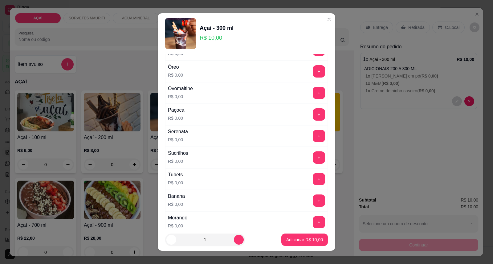
scroll to position [787, 0]
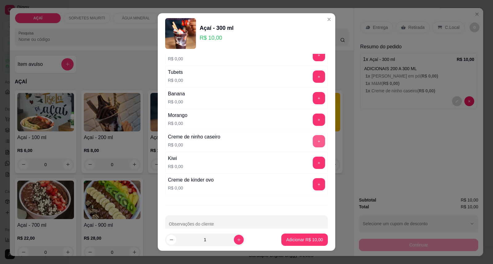
click at [313, 141] on button "+" at bounding box center [319, 141] width 12 height 12
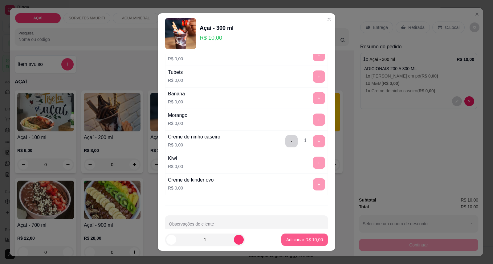
click at [304, 241] on p "Adicionar R$ 10,00" at bounding box center [304, 240] width 37 height 6
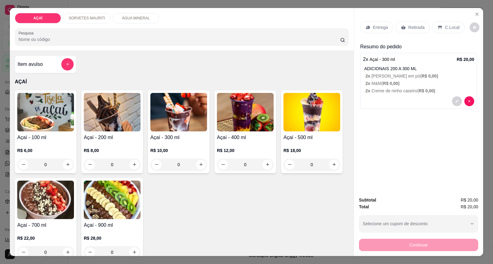
click at [373, 26] on p "Entrega" at bounding box center [380, 27] width 15 height 6
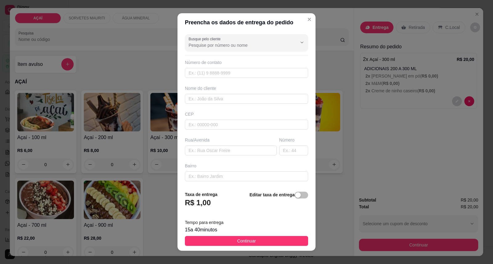
click at [245, 67] on div "Número de contato" at bounding box center [246, 68] width 123 height 18
click at [213, 72] on input "text" at bounding box center [246, 73] width 123 height 10
type input "8876-6957"
click at [207, 102] on input "text" at bounding box center [246, 99] width 123 height 10
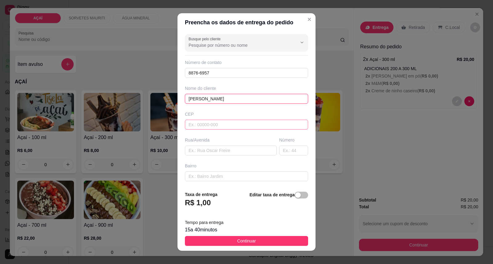
type input "joao gabriel"
click at [226, 129] on input "text" at bounding box center [246, 125] width 123 height 10
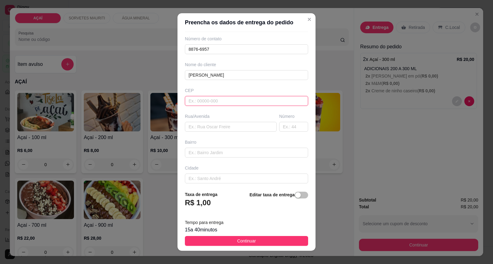
scroll to position [34, 0]
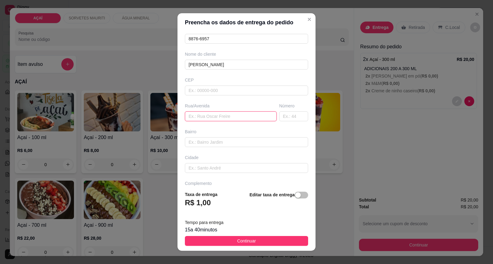
click at [222, 118] on input "text" at bounding box center [231, 117] width 92 height 10
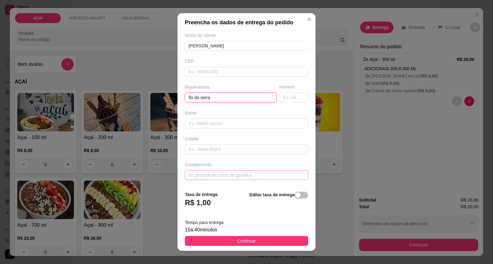
type input "flo da serra"
click at [232, 176] on input "text" at bounding box center [246, 175] width 123 height 10
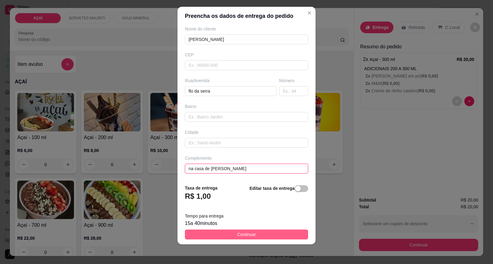
type input "na casa de mirelle holanda"
click at [270, 230] on button "Continuar" at bounding box center [246, 235] width 123 height 10
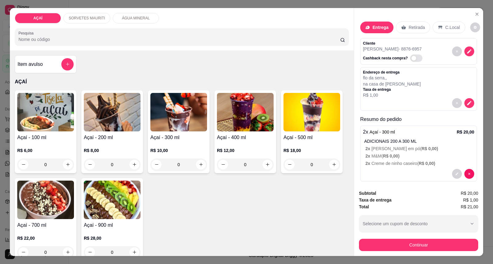
click at [470, 239] on div "Continuar" at bounding box center [418, 245] width 119 height 14
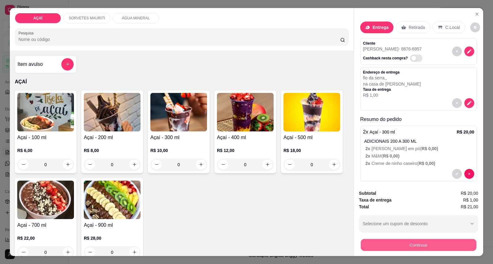
click at [472, 242] on button "Continuar" at bounding box center [419, 245] width 116 height 12
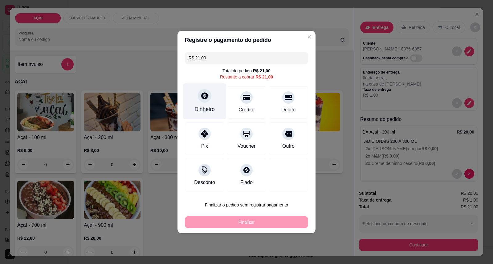
click at [201, 97] on icon at bounding box center [204, 95] width 7 height 7
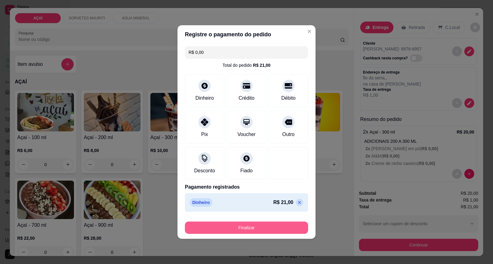
click at [281, 228] on button "Finalizar" at bounding box center [246, 228] width 123 height 12
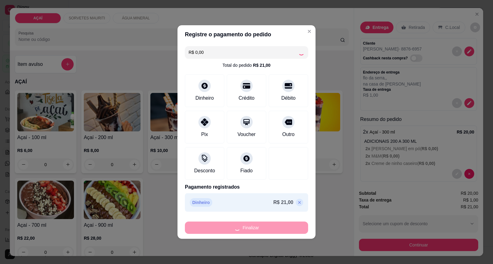
type input "-R$ 21,00"
